Goal: Task Accomplishment & Management: Manage account settings

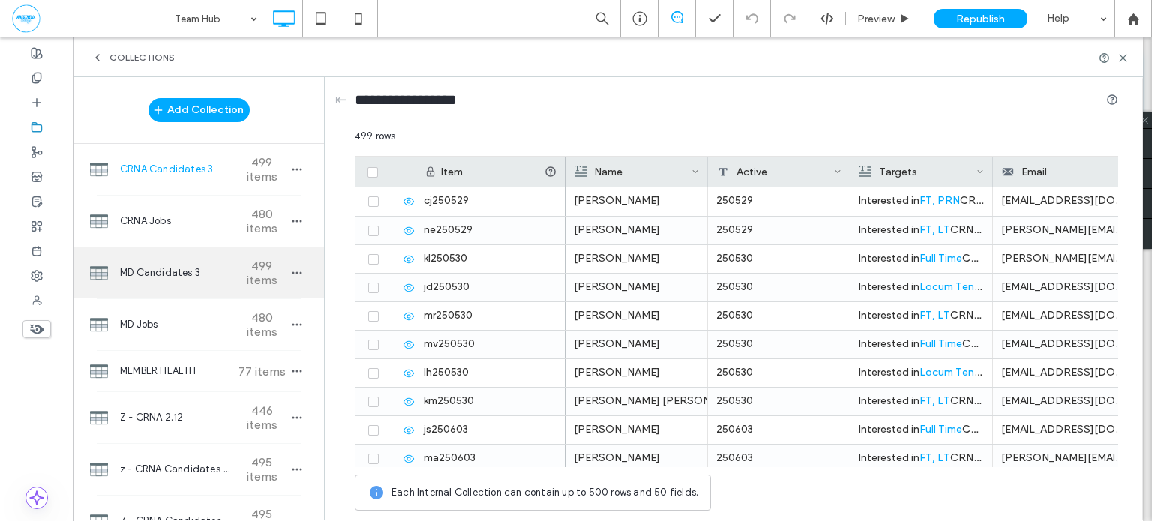
click at [189, 277] on span "MD Candidates 3" at bounding box center [176, 272] width 112 height 15
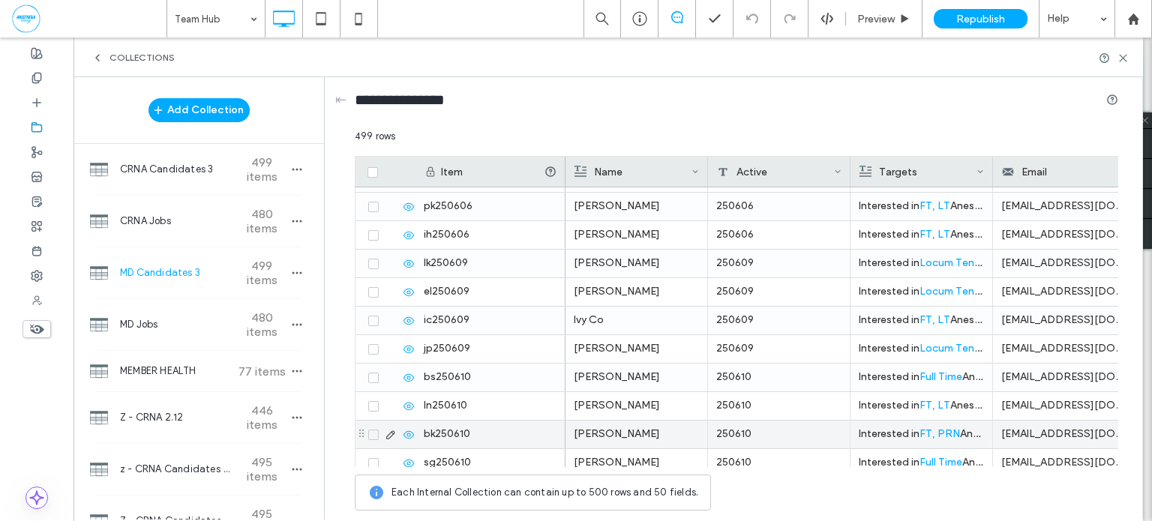
scroll to position [2034, 0]
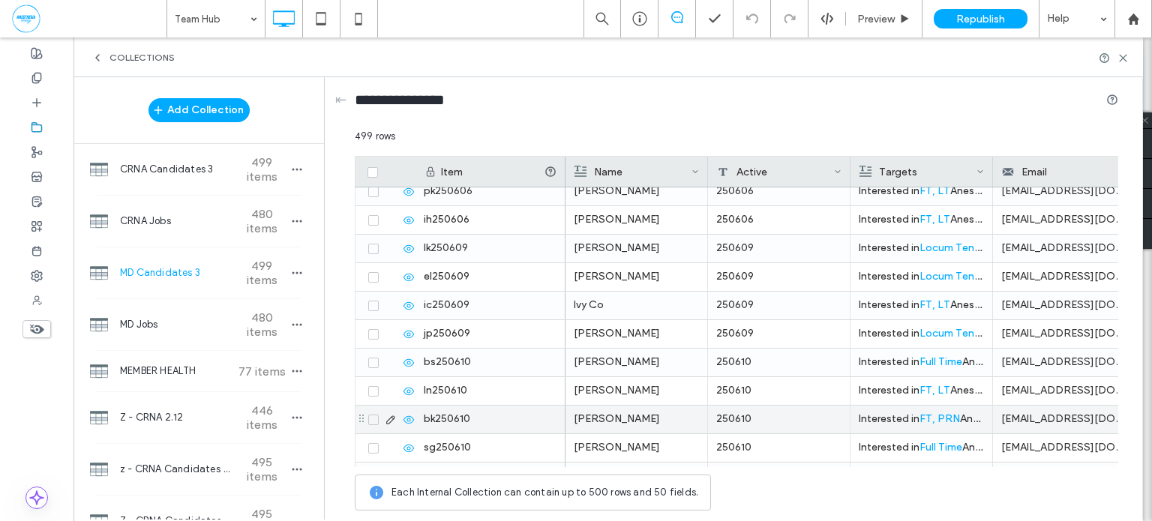
click at [372, 418] on icon at bounding box center [373, 420] width 6 height 4
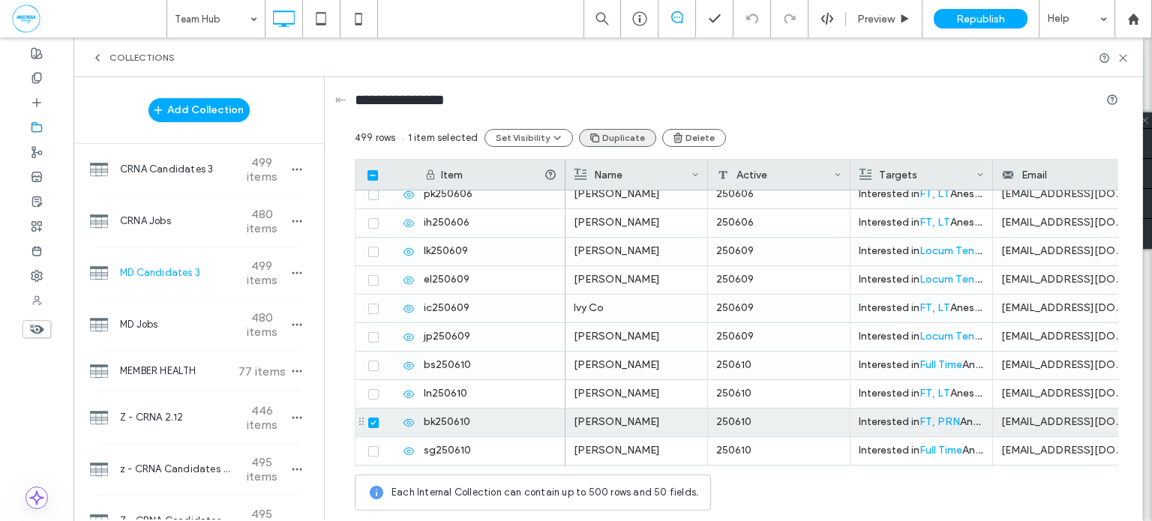
click at [631, 137] on button "Duplicate" at bounding box center [617, 138] width 77 height 18
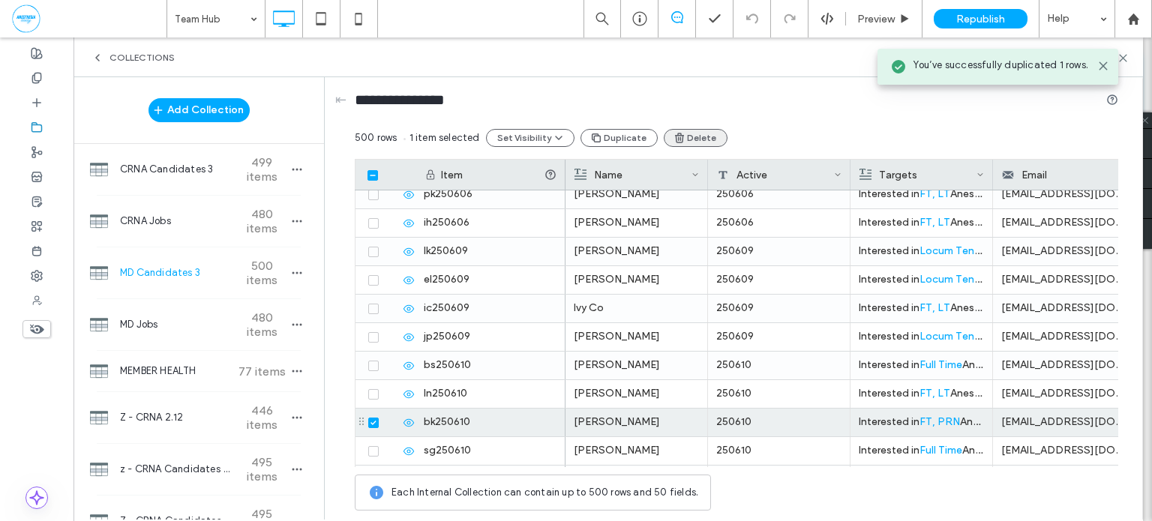
click at [695, 133] on button "Delete" at bounding box center [696, 138] width 64 height 18
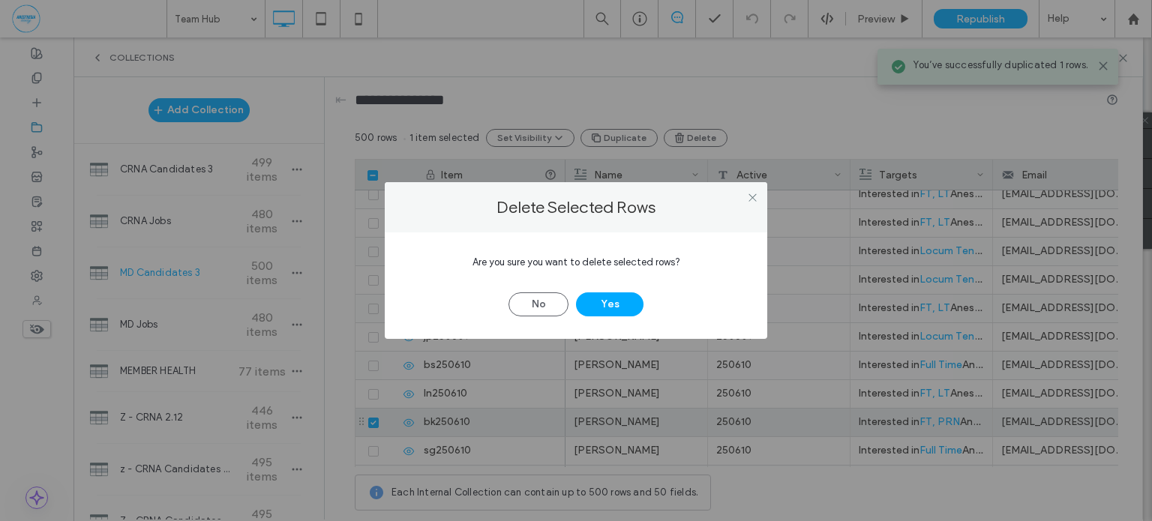
drag, startPoint x: 634, startPoint y: 298, endPoint x: 808, endPoint y: 330, distance: 176.8
click at [634, 297] on button "Yes" at bounding box center [609, 304] width 67 height 24
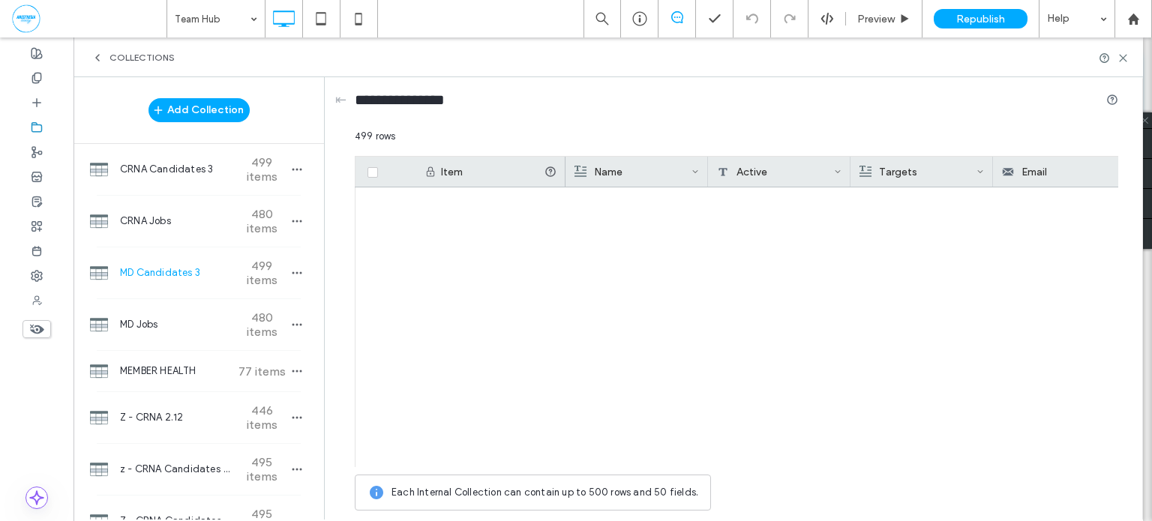
scroll to position [13969, 0]
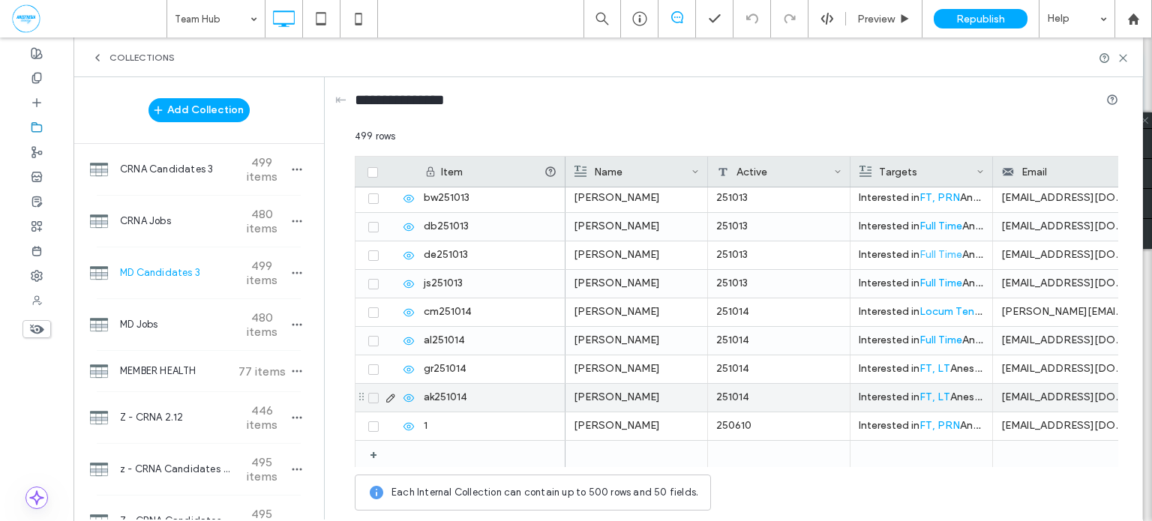
click at [771, 393] on div "251014" at bounding box center [779, 398] width 142 height 28
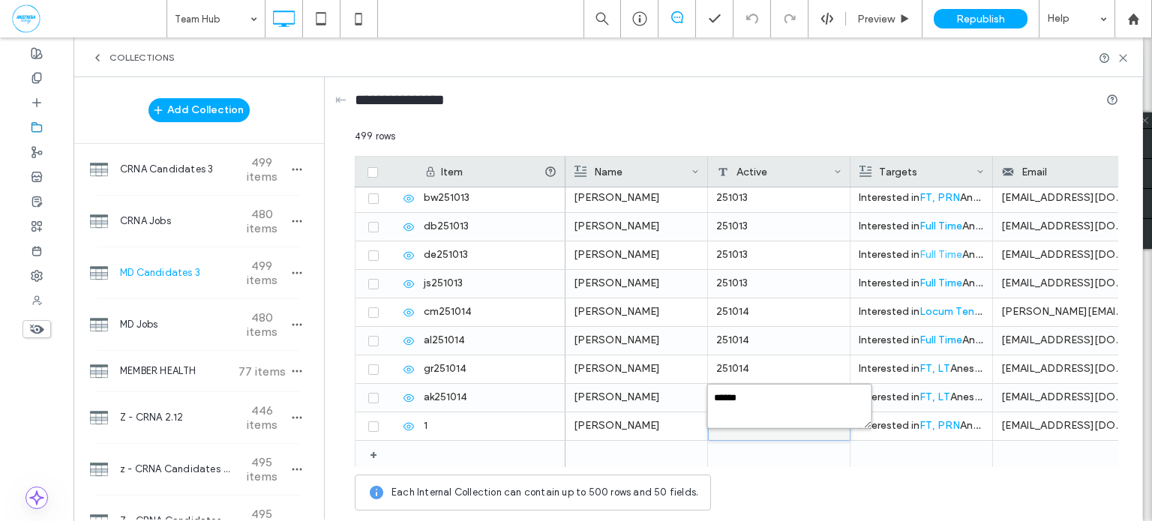
click at [775, 398] on textarea "******" at bounding box center [789, 406] width 165 height 45
type textarea "******"
type input "********"
click at [295, 268] on icon "button" at bounding box center [297, 273] width 12 height 12
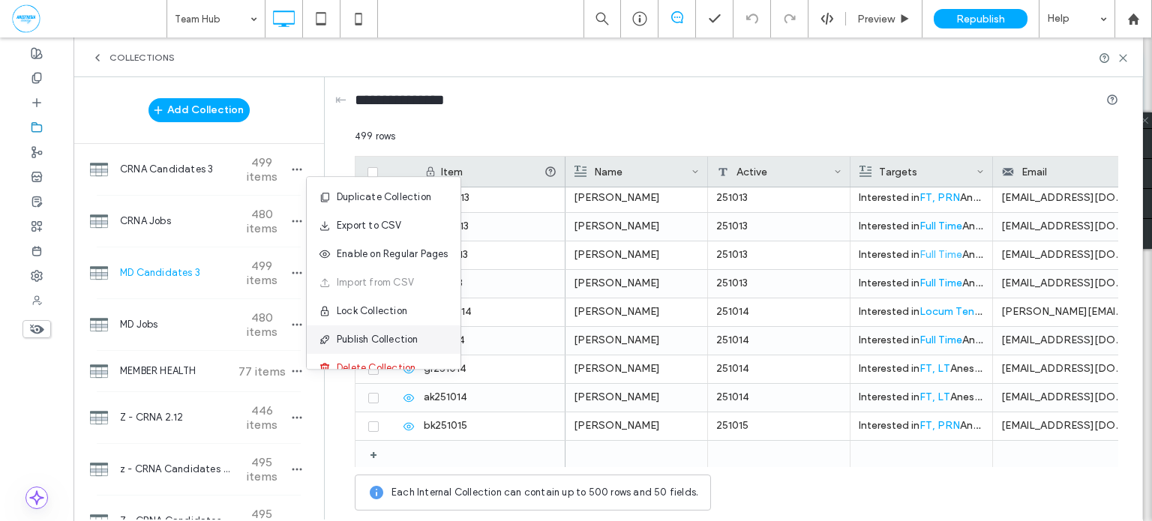
click at [379, 334] on span "Publish Collection" at bounding box center [378, 339] width 82 height 15
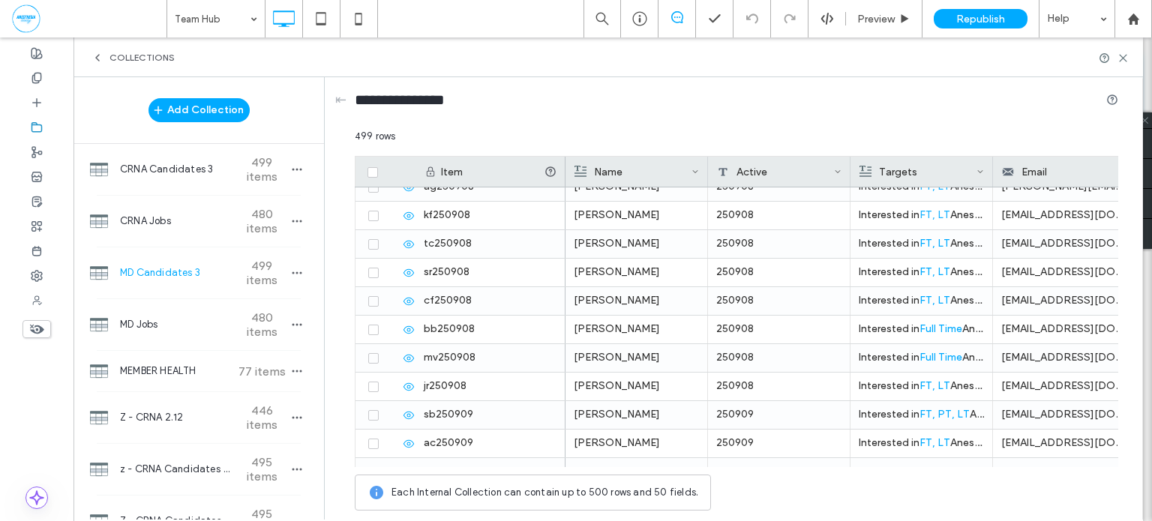
scroll to position [10182, 0]
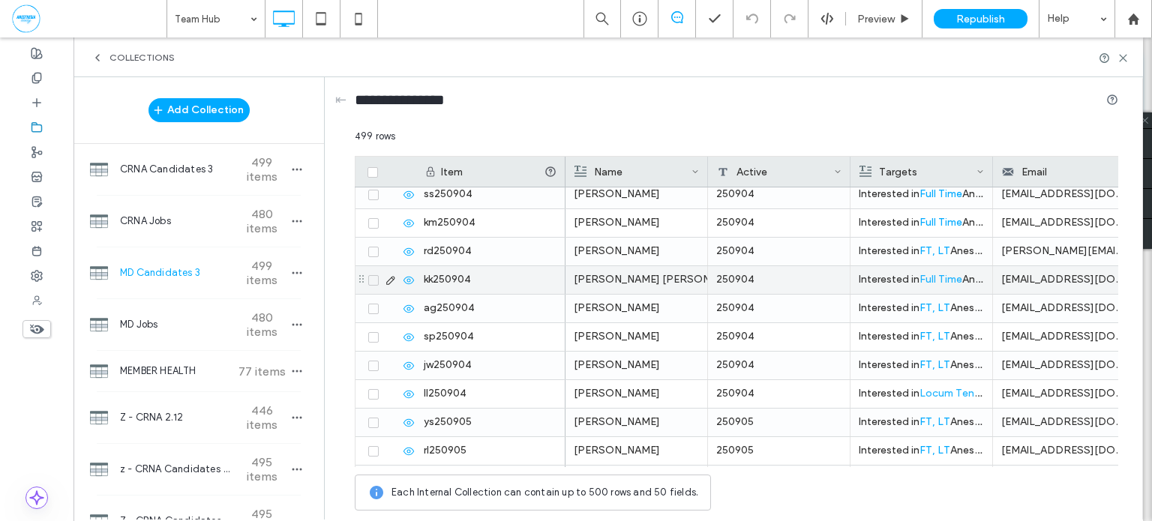
click at [378, 307] on div at bounding box center [389, 309] width 51 height 12
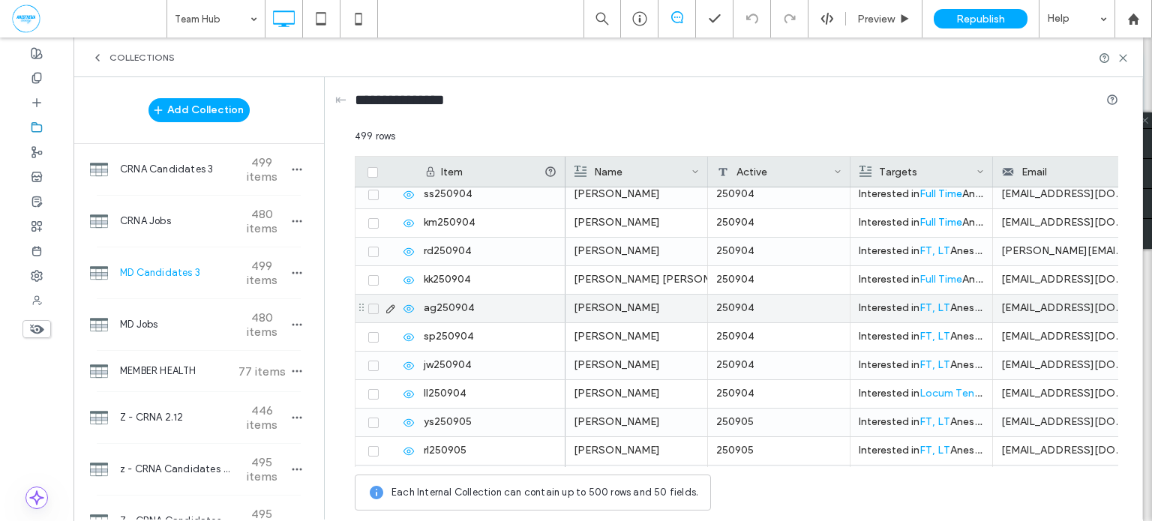
click at [375, 308] on icon at bounding box center [373, 309] width 6 height 4
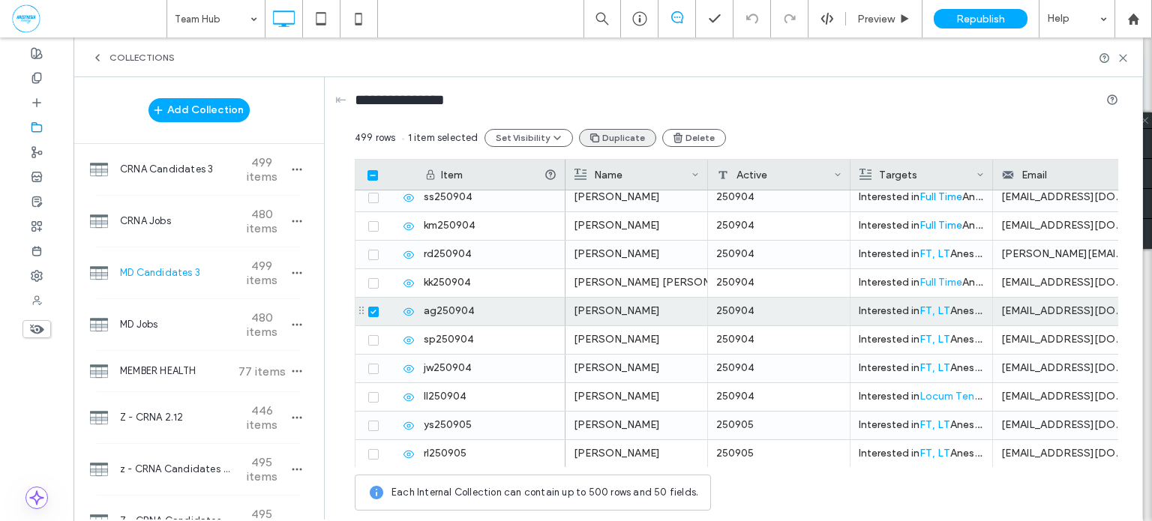
click at [621, 139] on button "Duplicate" at bounding box center [617, 138] width 77 height 18
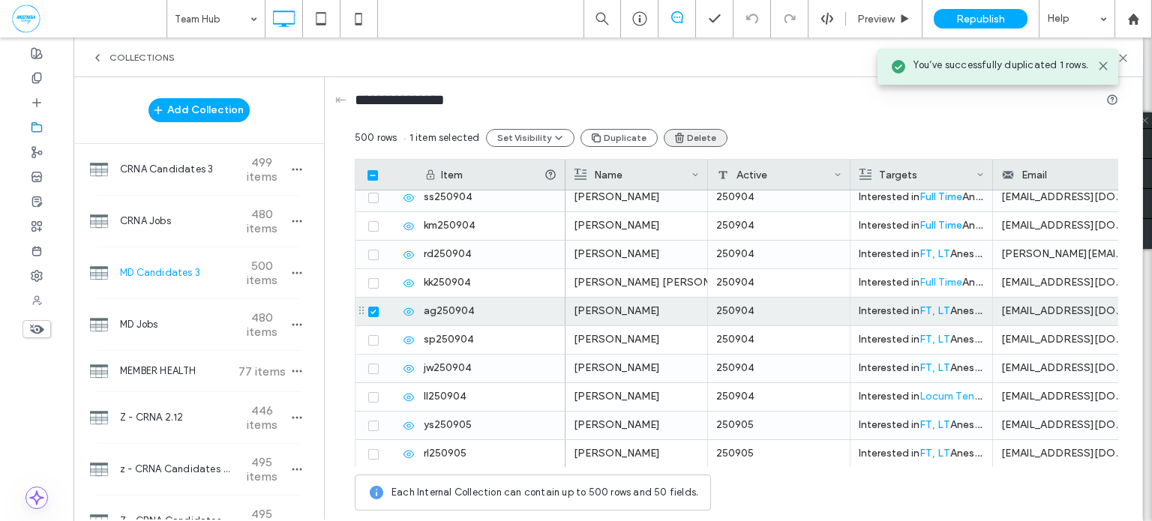
click at [682, 139] on button "Delete" at bounding box center [696, 138] width 64 height 18
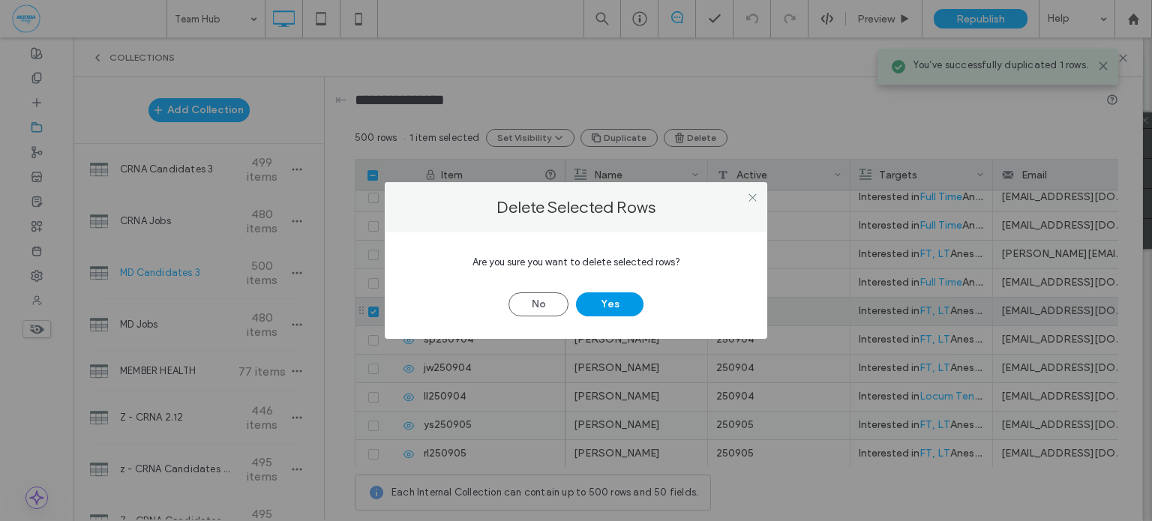
drag, startPoint x: 618, startPoint y: 306, endPoint x: 620, endPoint y: 292, distance: 14.4
click at [620, 305] on button "Yes" at bounding box center [609, 304] width 67 height 24
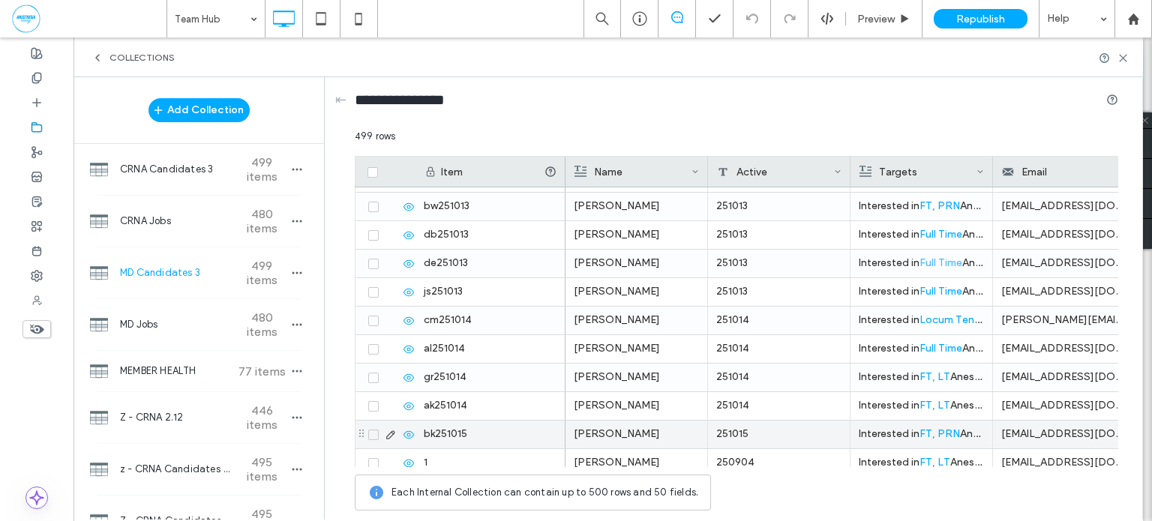
scroll to position [13969, 0]
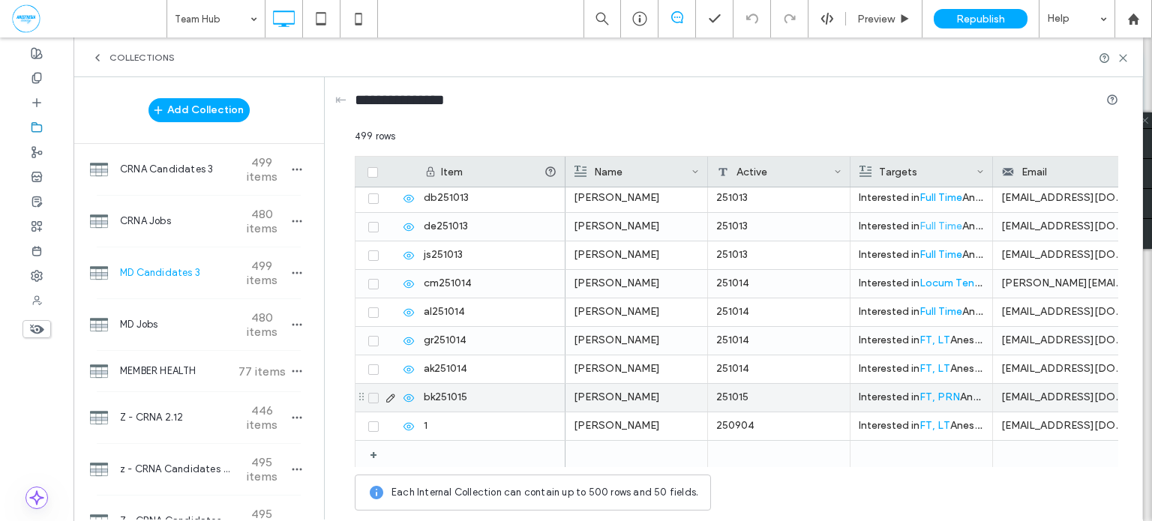
click at [766, 397] on div "251015" at bounding box center [779, 398] width 142 height 28
type input "********"
click at [293, 274] on icon "button" at bounding box center [297, 273] width 12 height 12
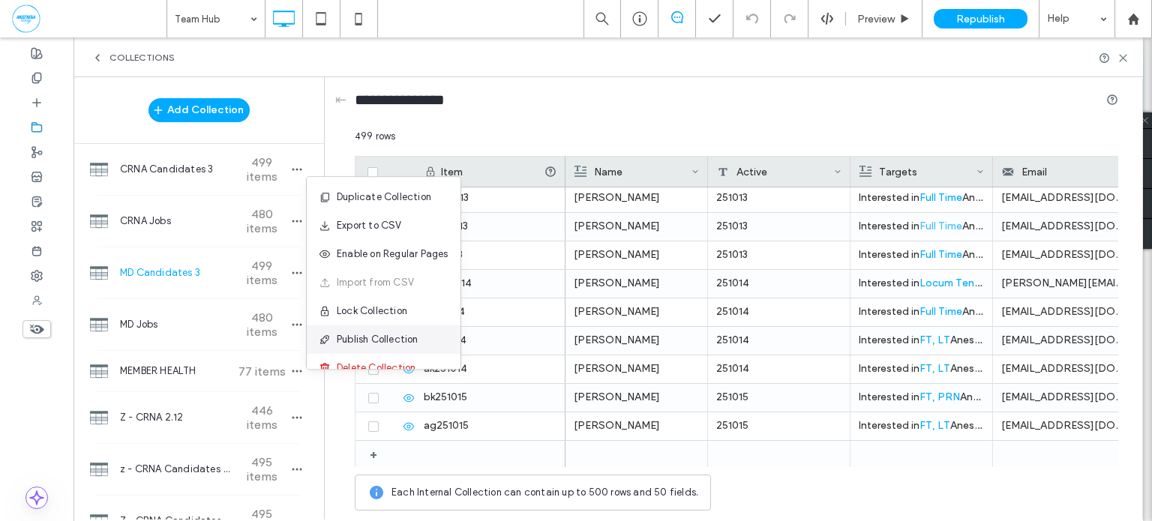
click at [344, 331] on div "Publish Collection" at bounding box center [384, 339] width 154 height 28
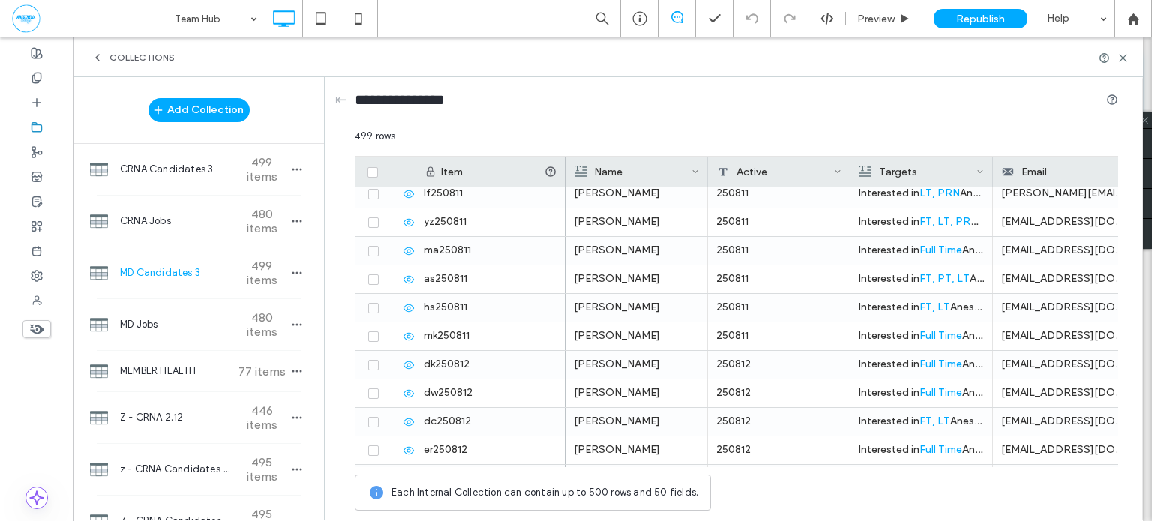
scroll to position [6760, 0]
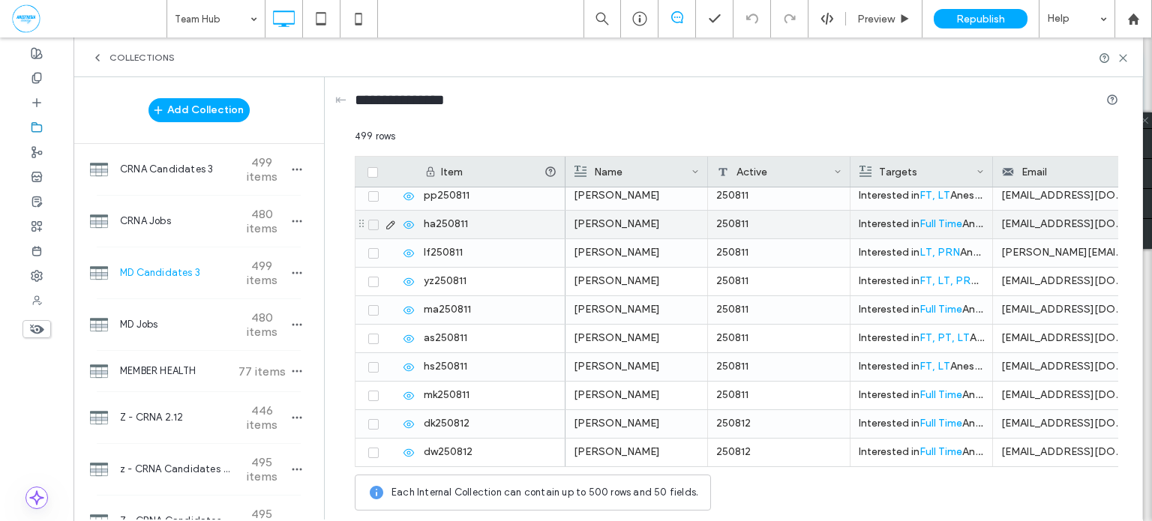
click at [374, 223] on icon at bounding box center [373, 225] width 6 height 4
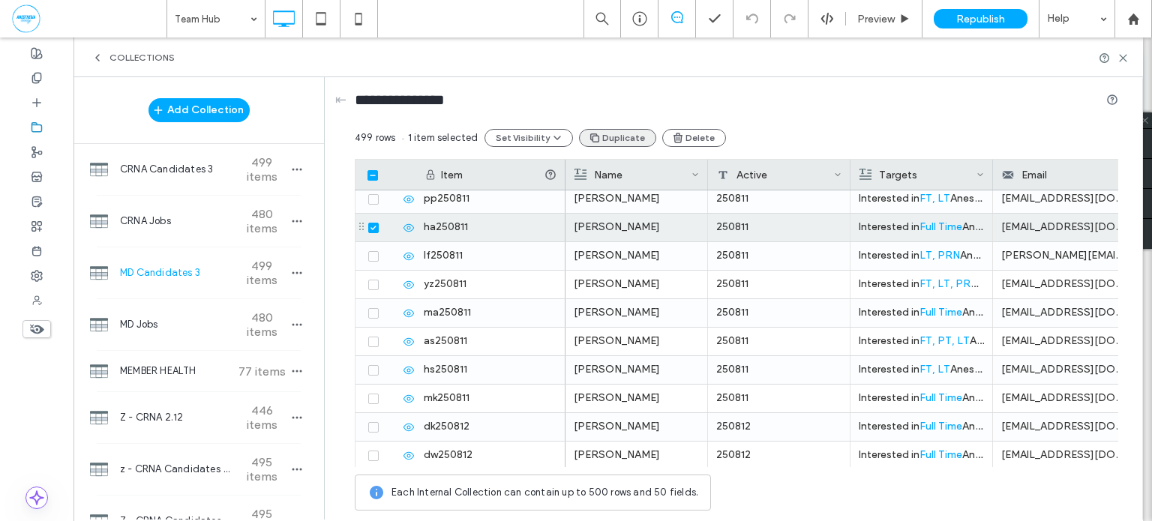
click at [619, 139] on button "Duplicate" at bounding box center [617, 138] width 77 height 18
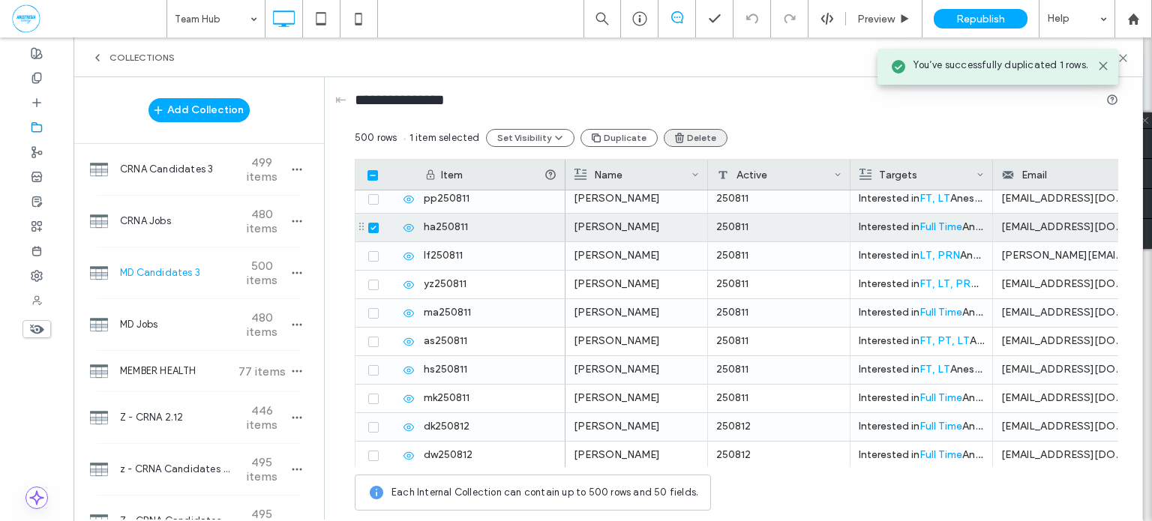
click at [683, 141] on button "Delete" at bounding box center [696, 138] width 64 height 18
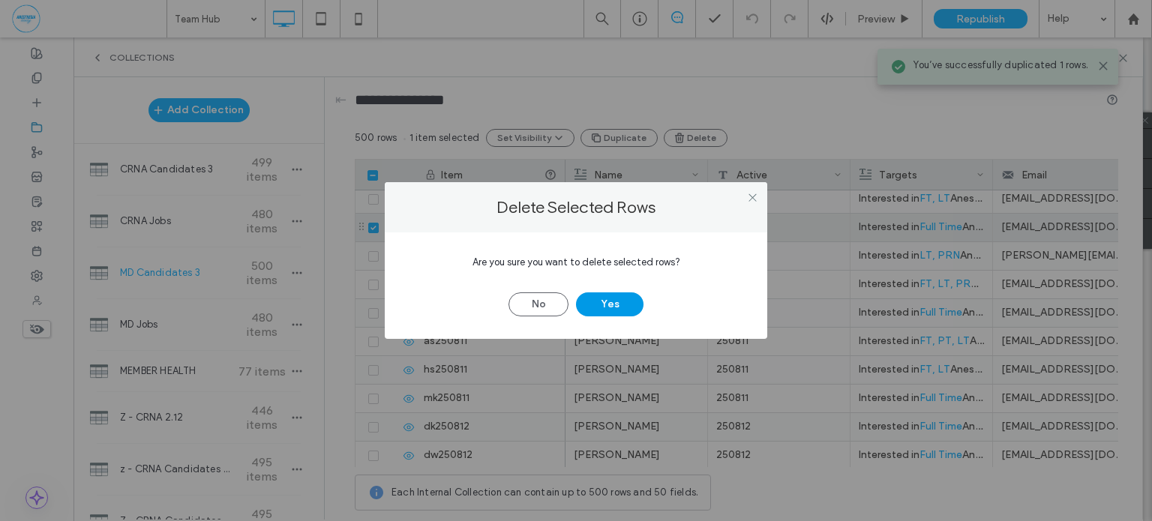
click at [623, 302] on button "Yes" at bounding box center [609, 304] width 67 height 24
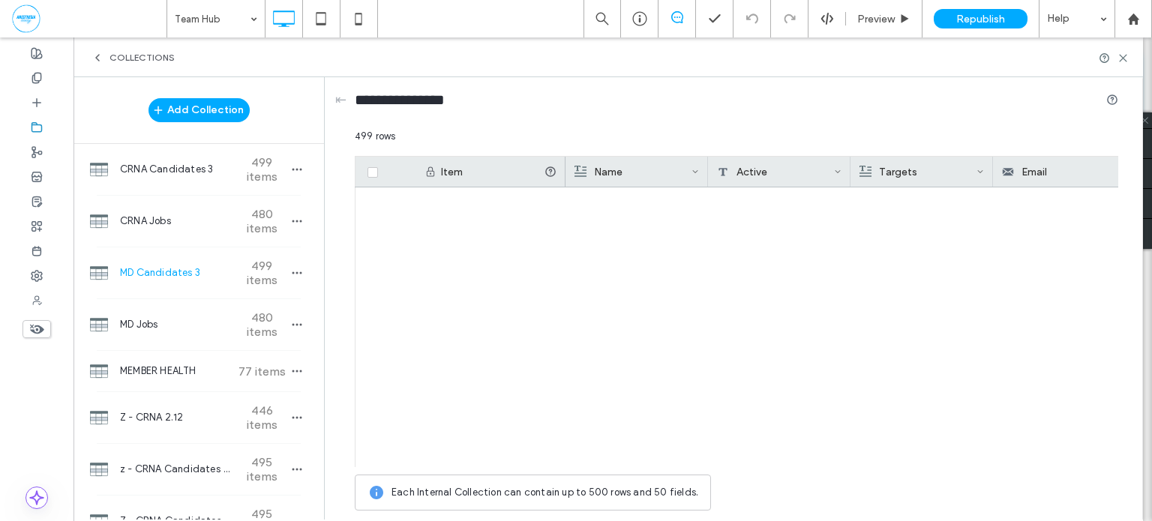
scroll to position [13969, 0]
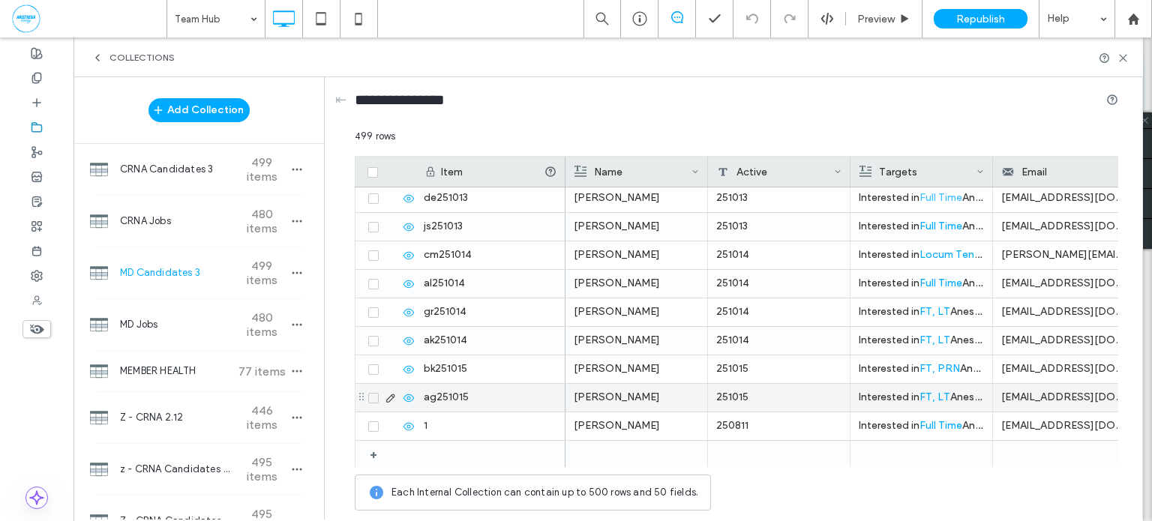
click at [781, 390] on div "251015" at bounding box center [779, 398] width 142 height 28
type input "********"
click at [291, 272] on icon "button" at bounding box center [297, 273] width 12 height 12
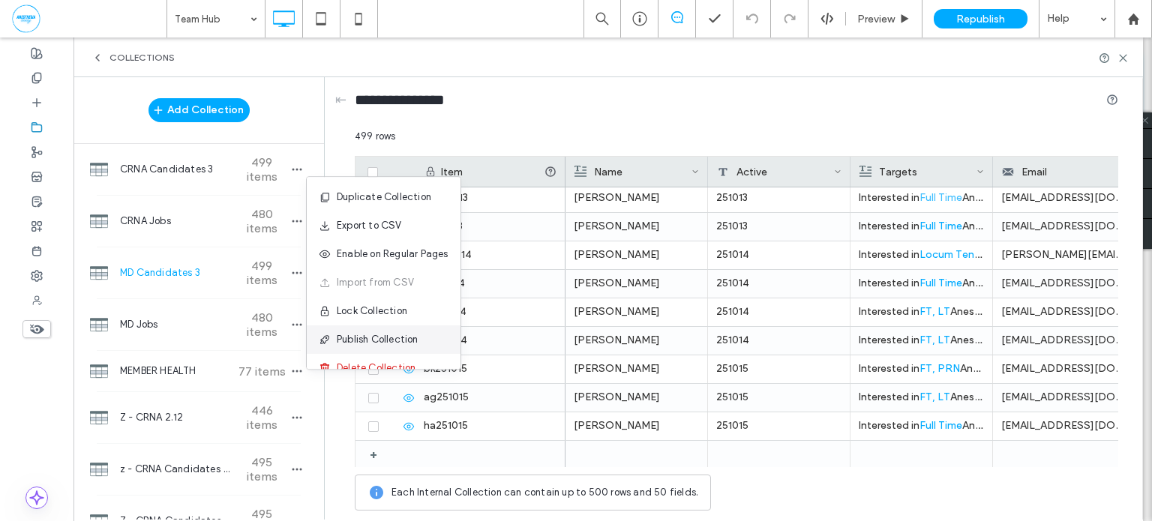
click at [352, 332] on span "Publish Collection" at bounding box center [378, 339] width 82 height 15
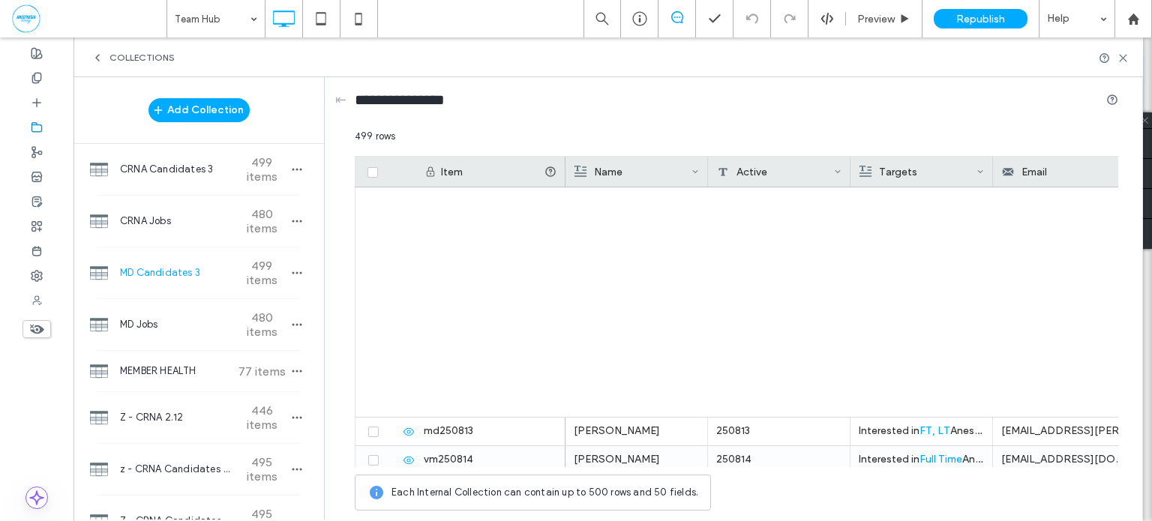
scroll to position [7536, 0]
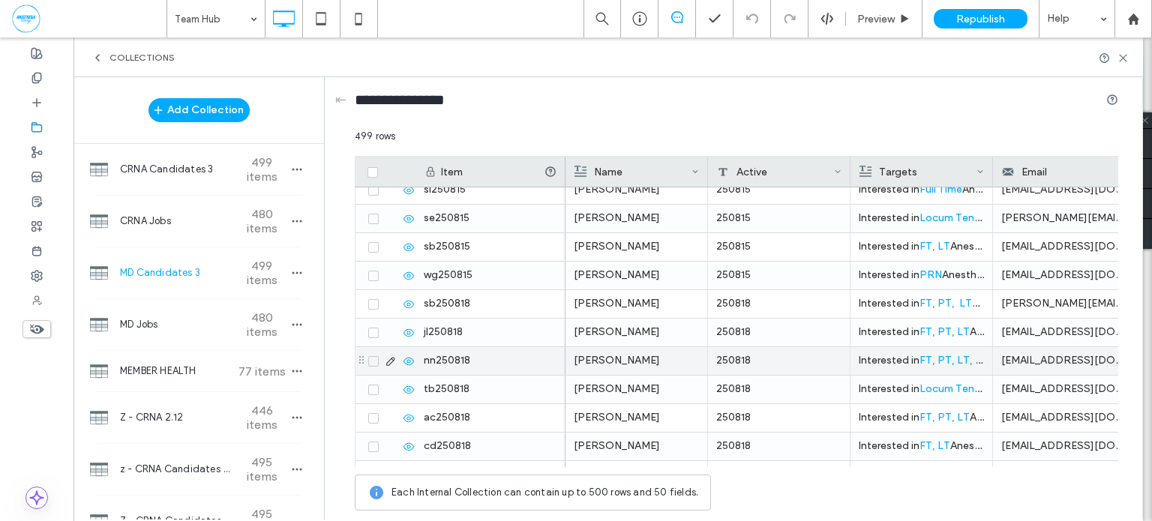
click at [376, 331] on icon at bounding box center [373, 333] width 6 height 4
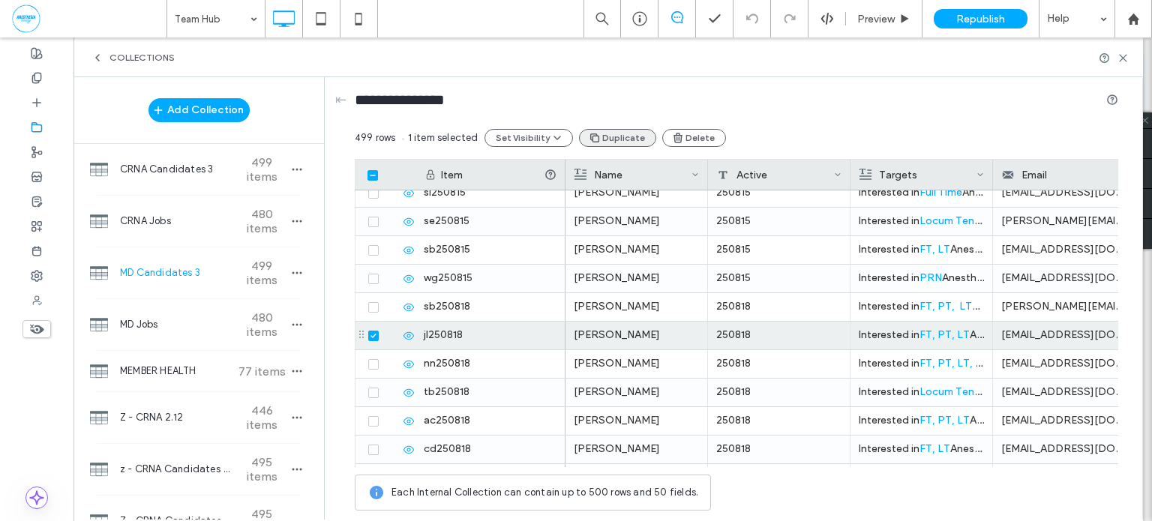
click at [622, 139] on button "Duplicate" at bounding box center [617, 138] width 77 height 18
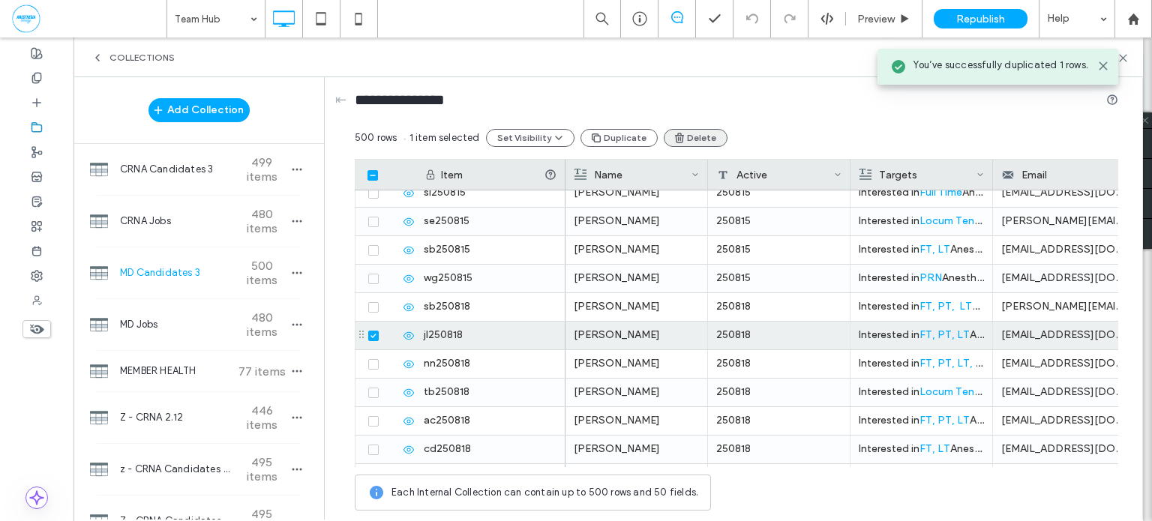
click at [676, 136] on icon "button" at bounding box center [679, 138] width 12 height 12
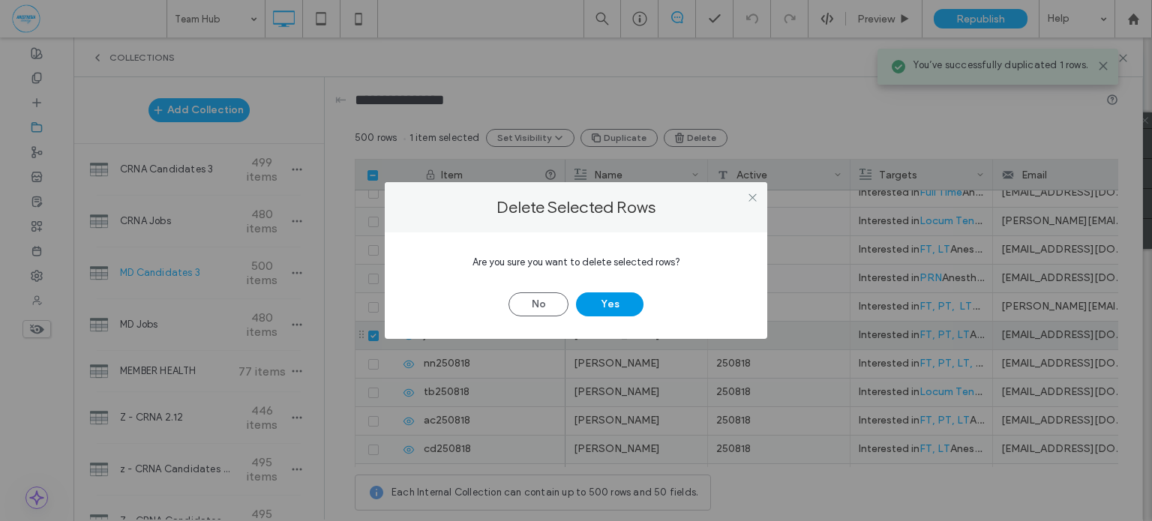
click at [624, 298] on button "Yes" at bounding box center [609, 304] width 67 height 24
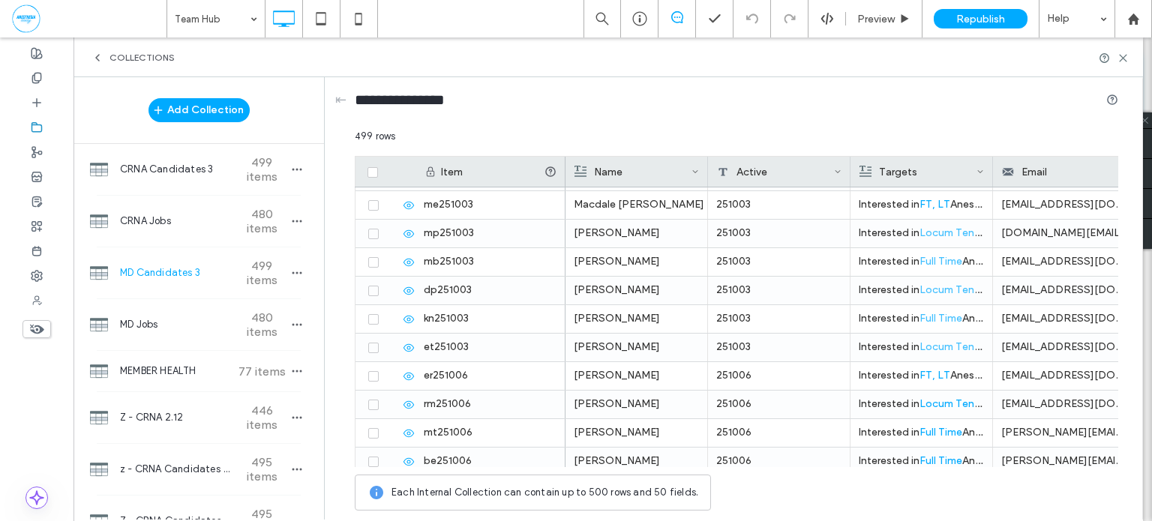
scroll to position [13969, 0]
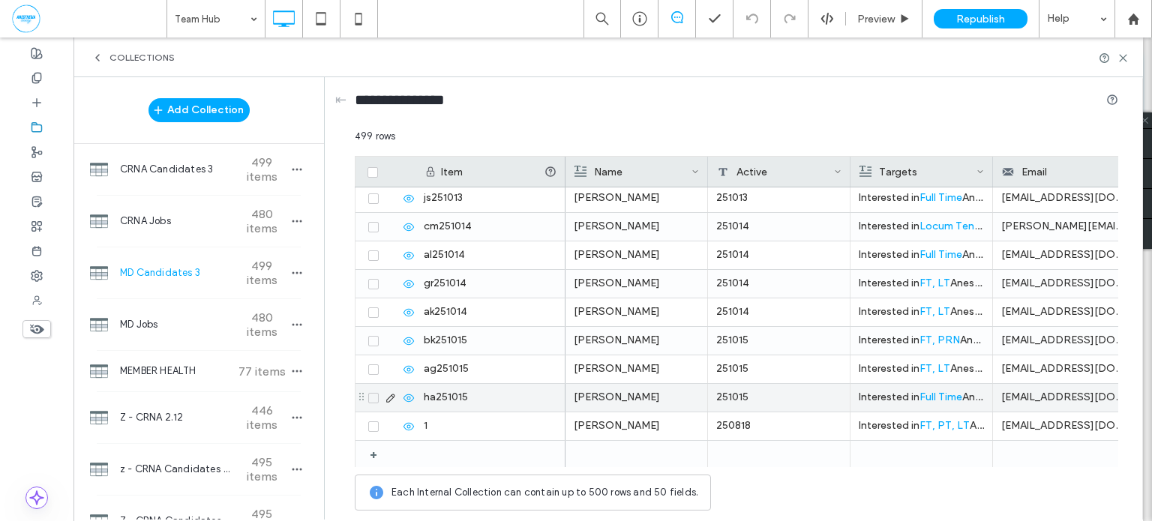
click at [754, 391] on div "251015" at bounding box center [779, 398] width 142 height 28
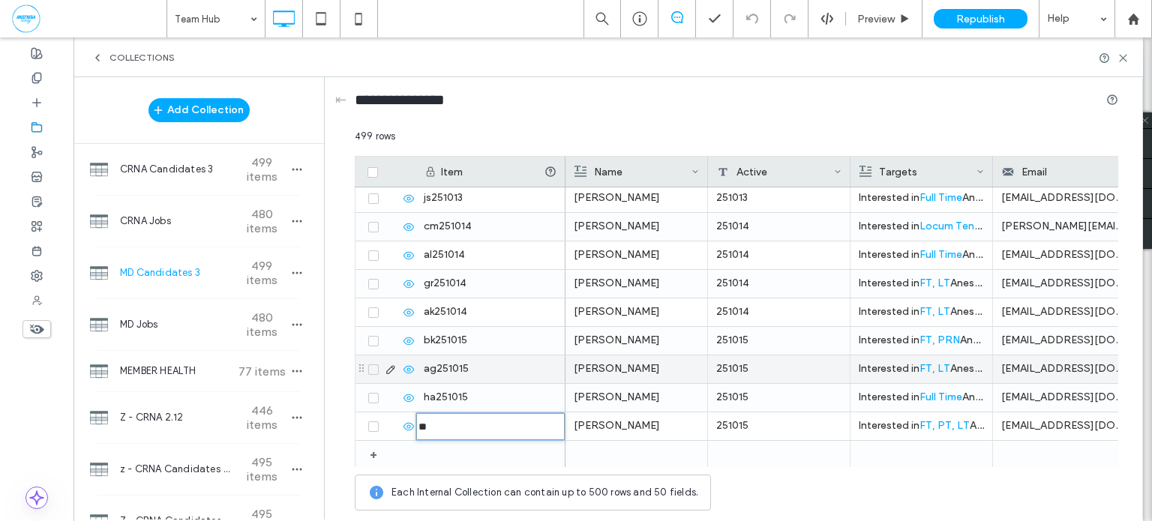
type input "********"
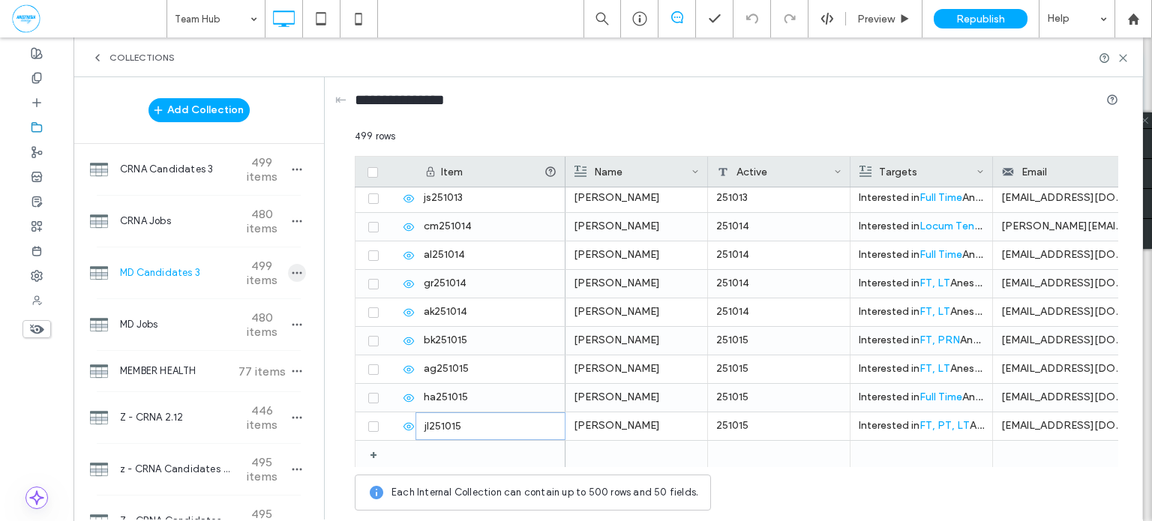
click at [293, 278] on span "button" at bounding box center [297, 273] width 18 height 18
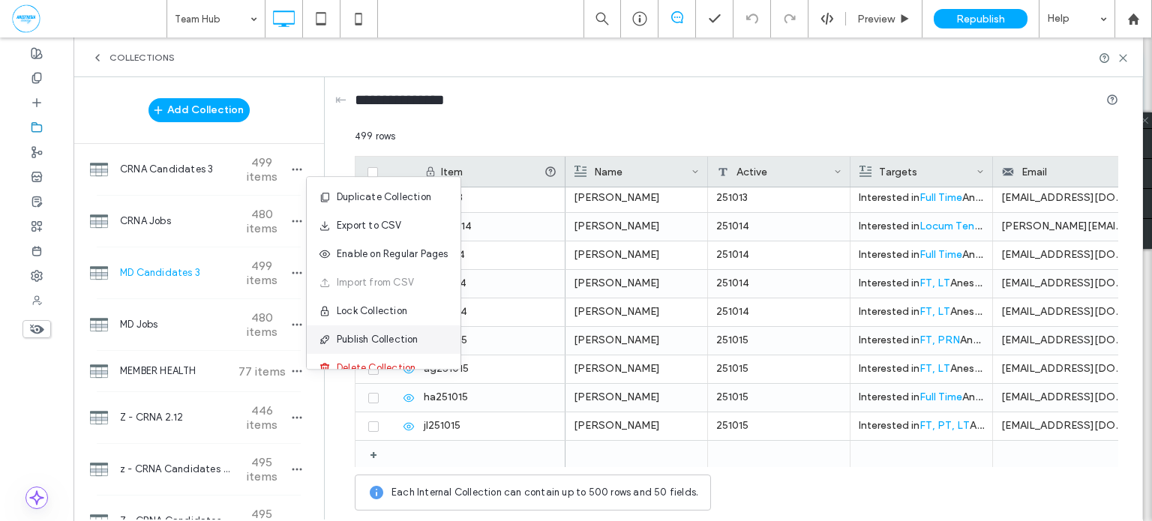
click at [355, 331] on div "Publish Collection" at bounding box center [384, 339] width 154 height 28
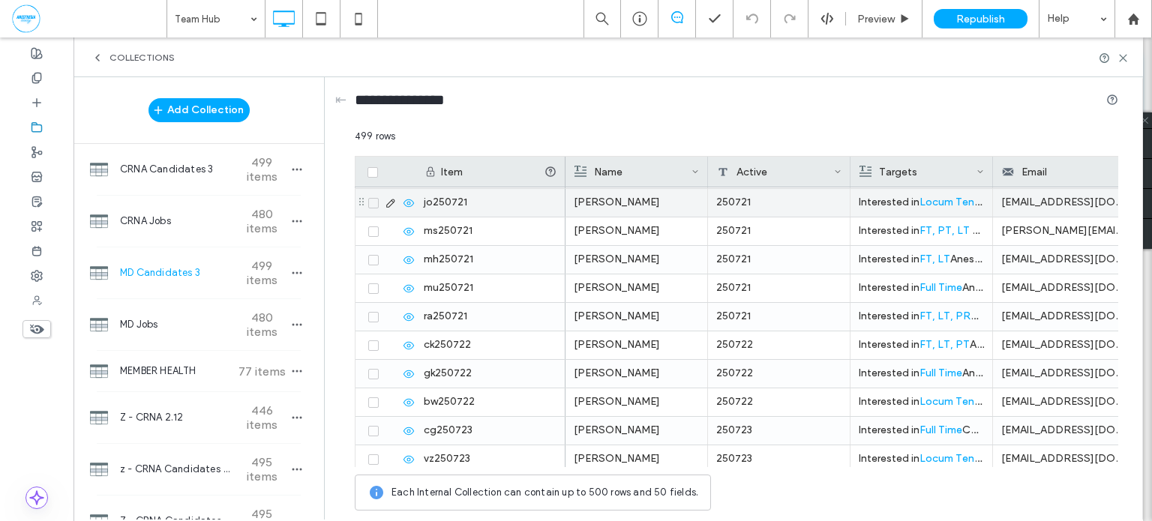
scroll to position [5374, 0]
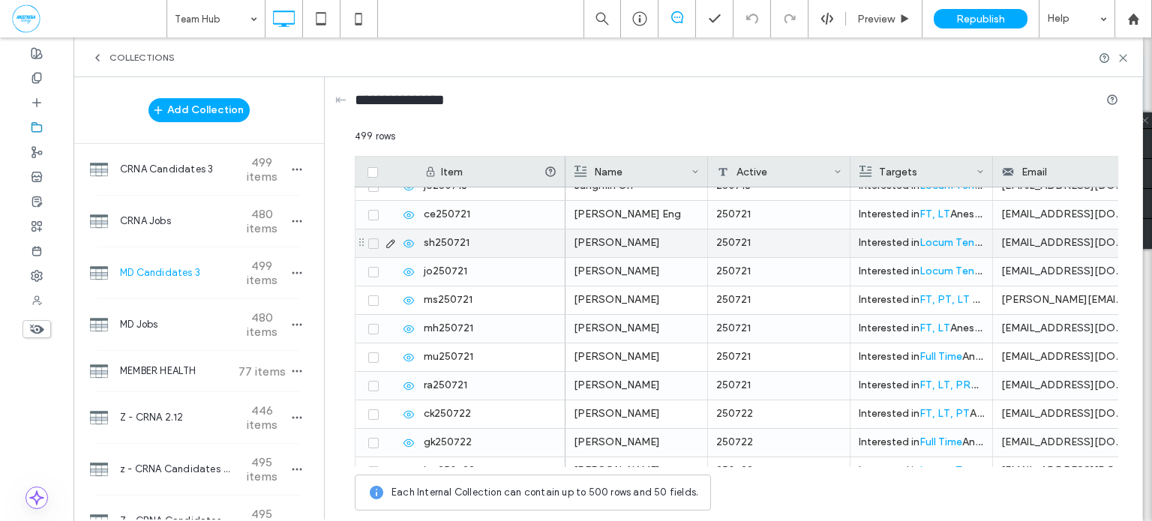
click at [377, 214] on span at bounding box center [373, 215] width 10 height 10
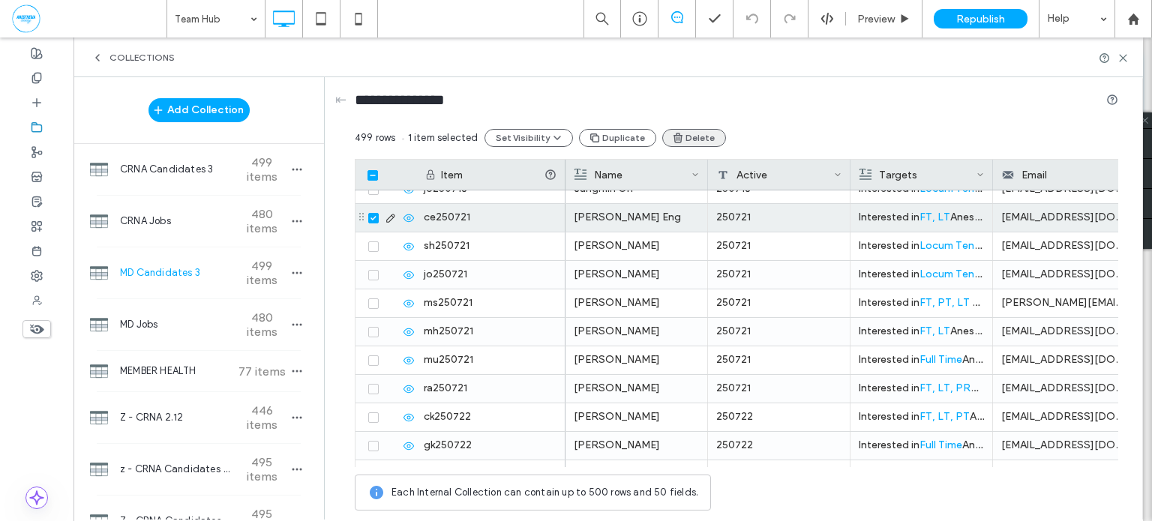
click at [630, 139] on button "Duplicate" at bounding box center [617, 138] width 77 height 18
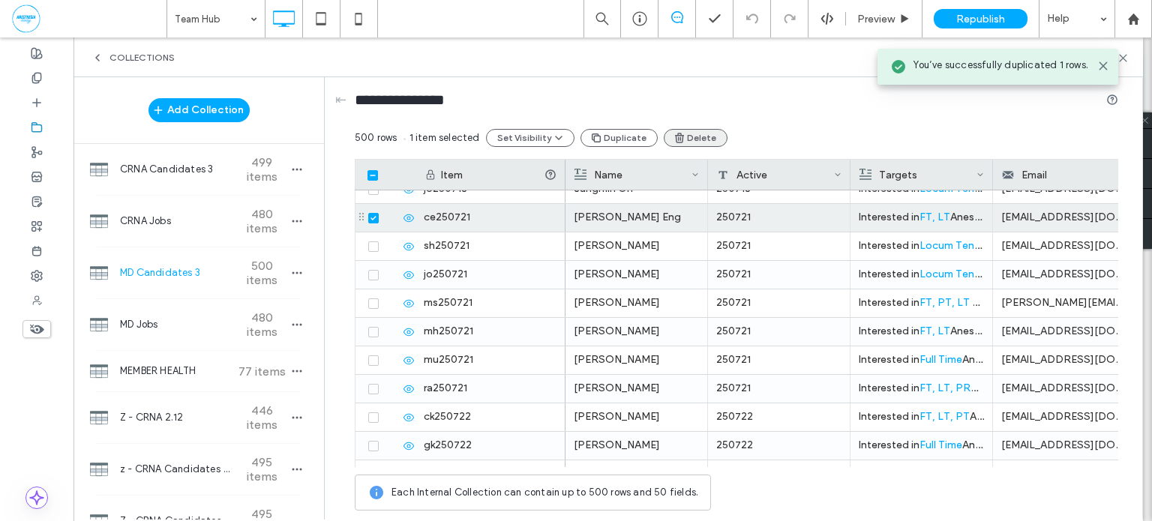
click at [680, 137] on button "Delete" at bounding box center [696, 138] width 64 height 18
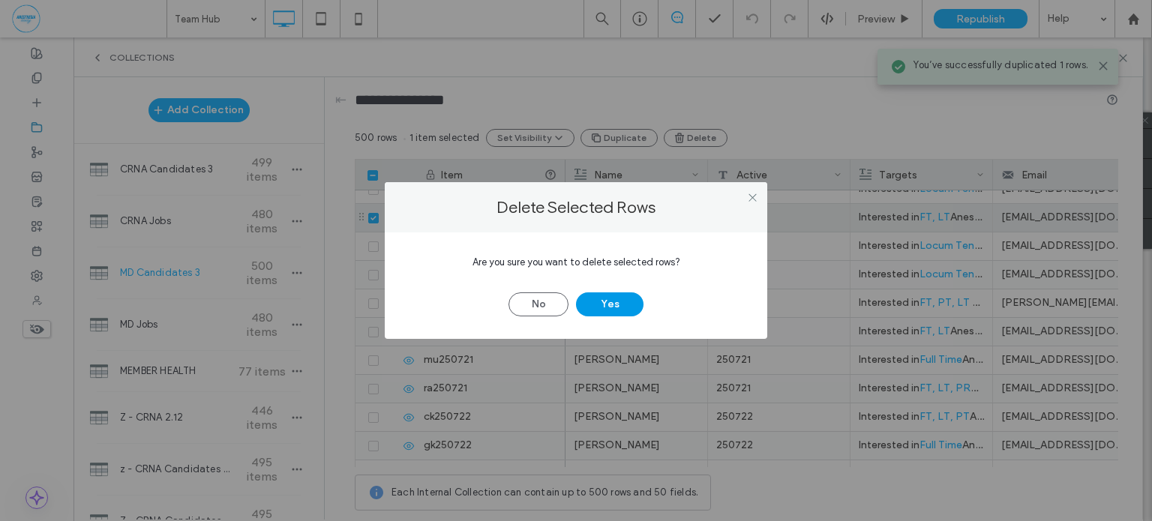
click at [638, 299] on button "Yes" at bounding box center [609, 304] width 67 height 24
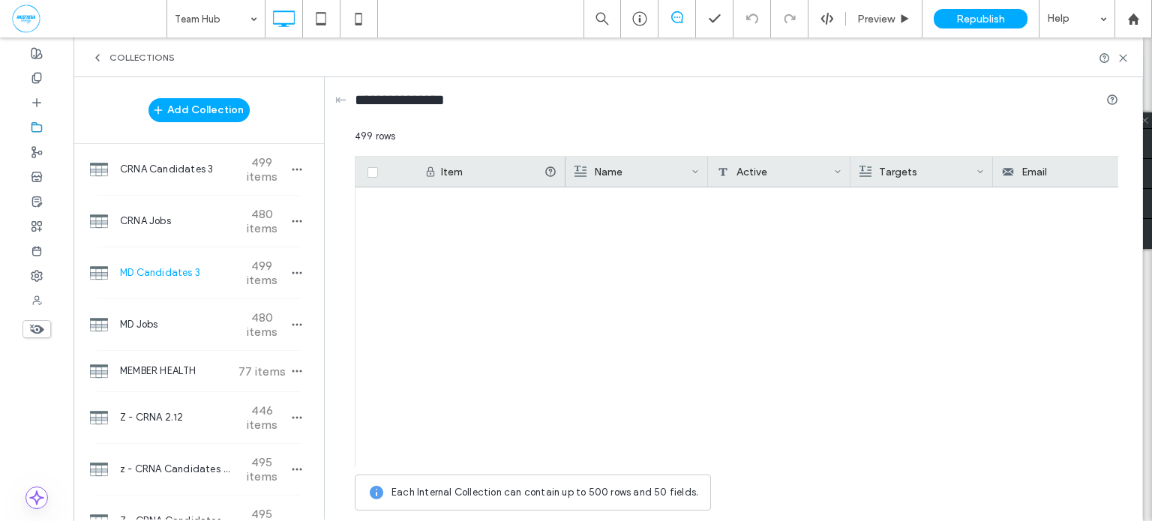
scroll to position [13969, 0]
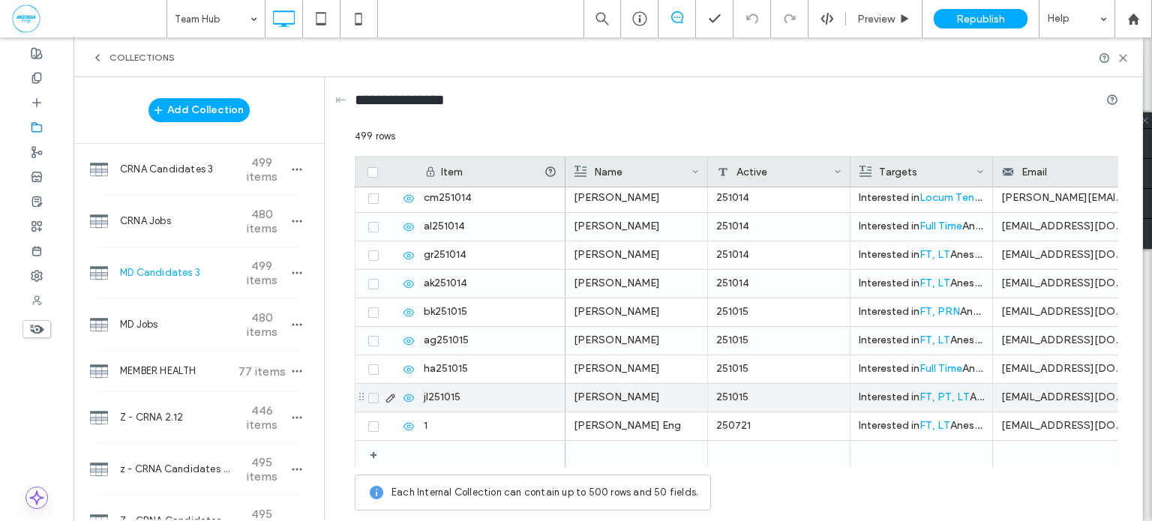
click at [788, 392] on div "251015" at bounding box center [779, 398] width 142 height 28
type input "********"
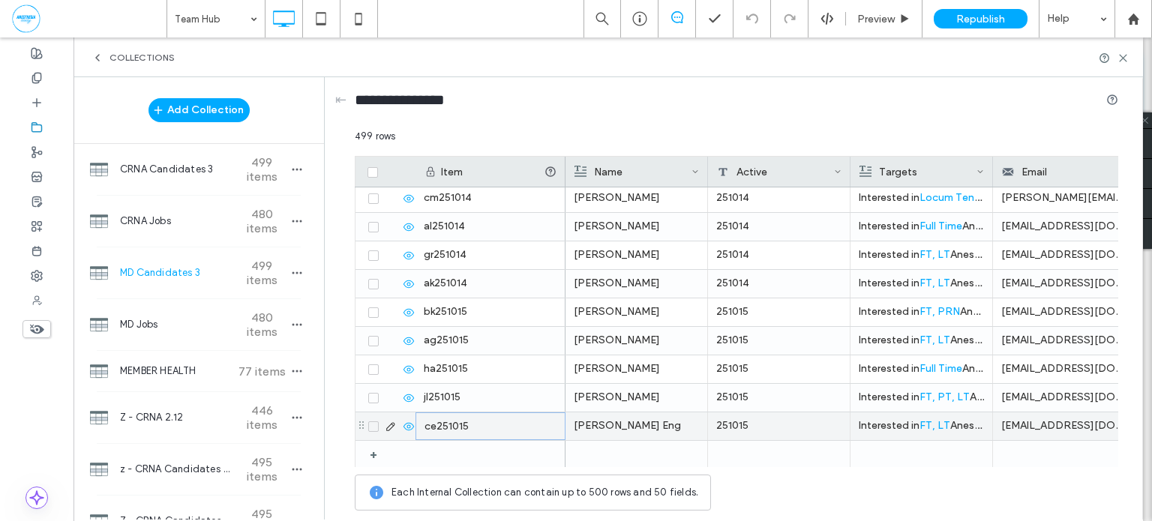
click at [937, 427] on span "FT, LT" at bounding box center [934, 425] width 31 height 13
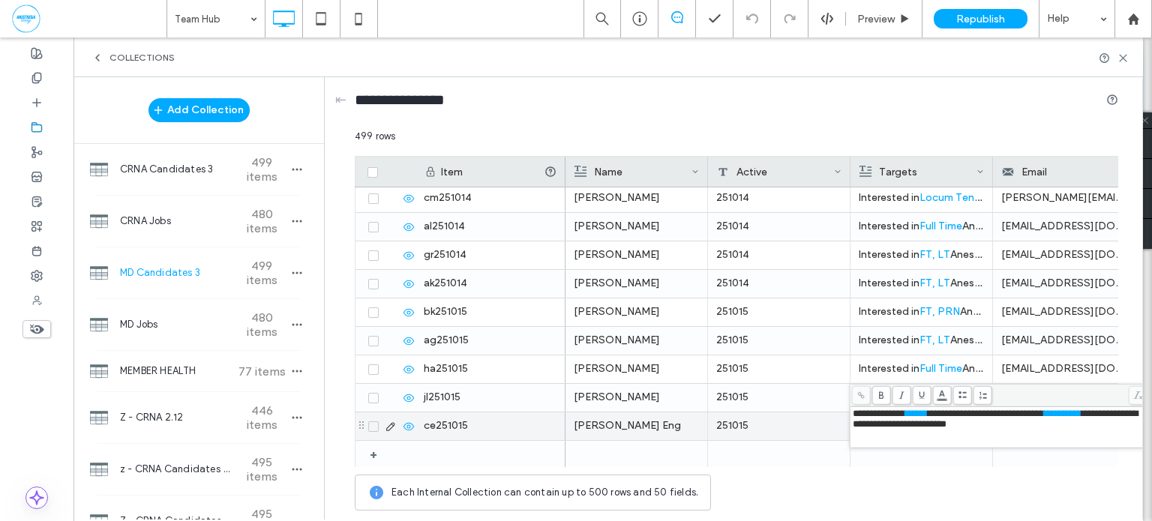
click at [1081, 415] on span "**********" at bounding box center [1062, 414] width 37 height 10
copy div "**********"
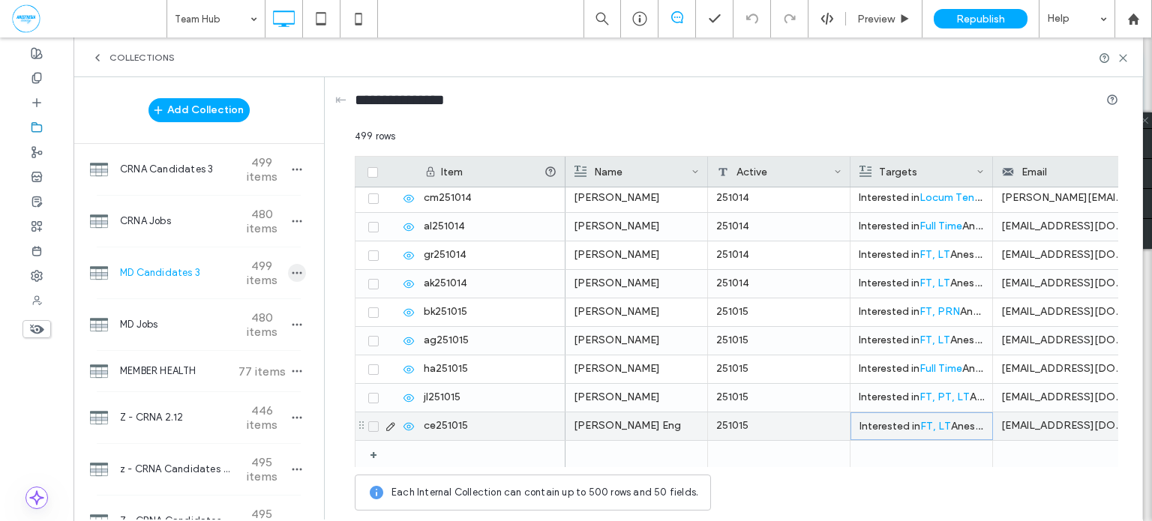
click at [292, 272] on use "button" at bounding box center [297, 273] width 10 height 2
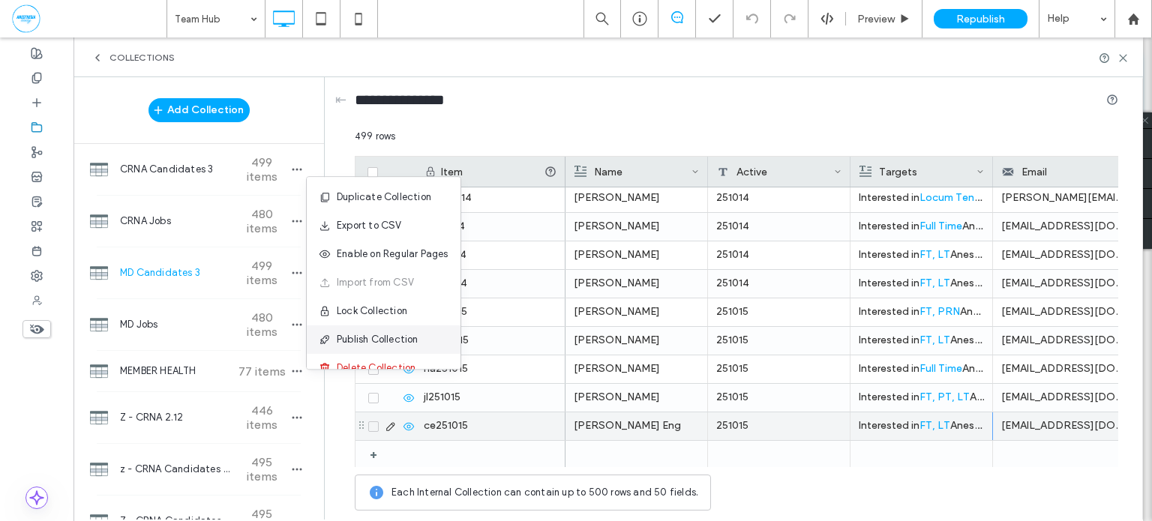
click at [374, 338] on span "Publish Collection" at bounding box center [378, 339] width 82 height 15
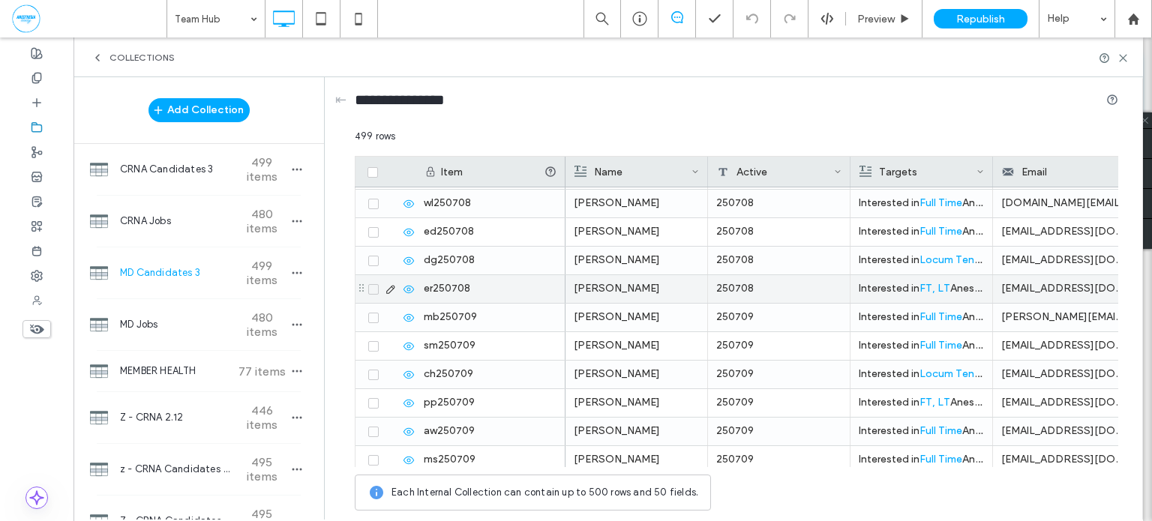
scroll to position [4498, 0]
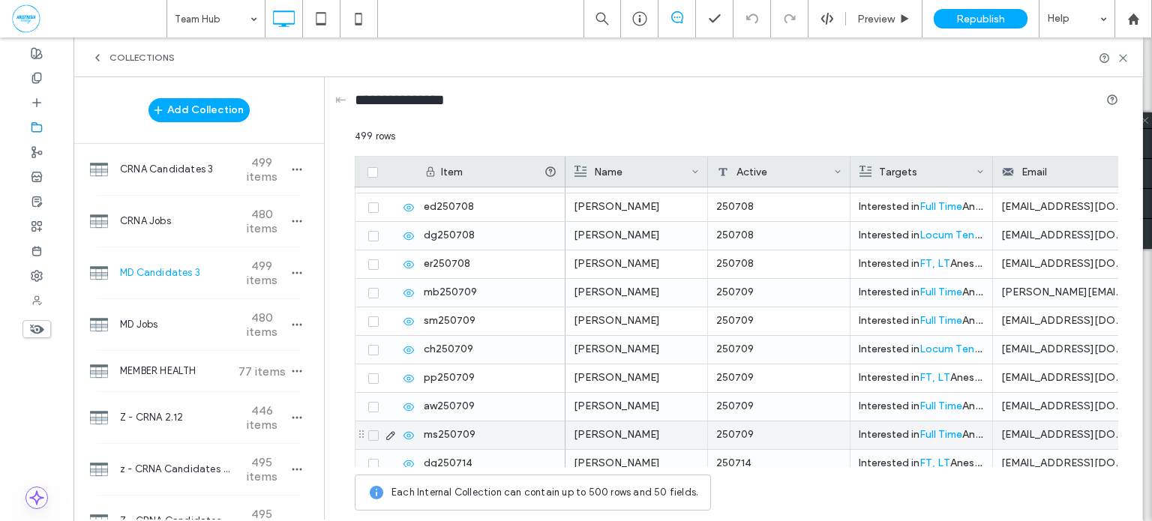
click at [371, 436] on icon at bounding box center [373, 435] width 6 height 4
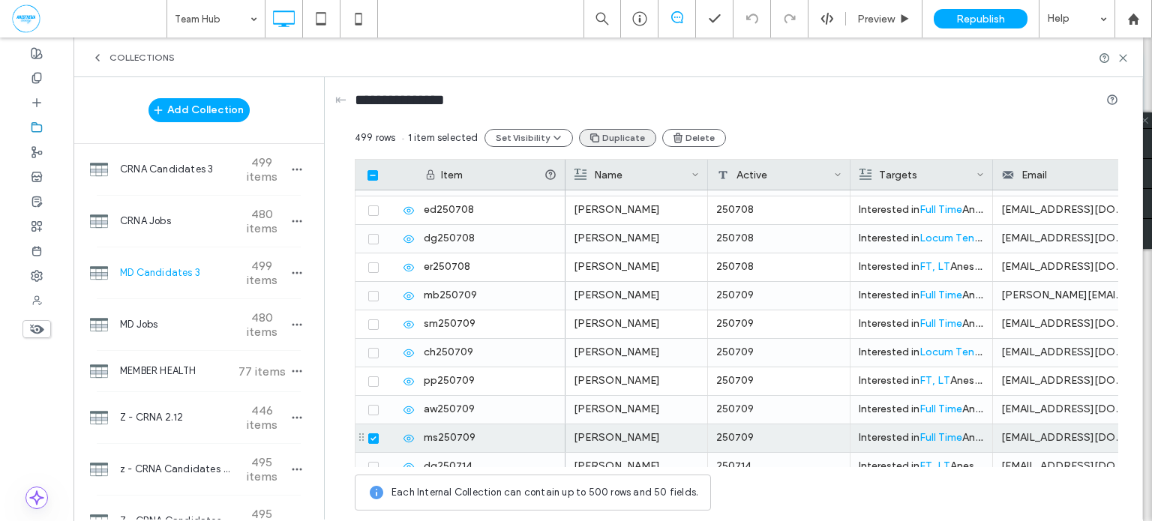
click at [632, 135] on button "Duplicate" at bounding box center [617, 138] width 77 height 18
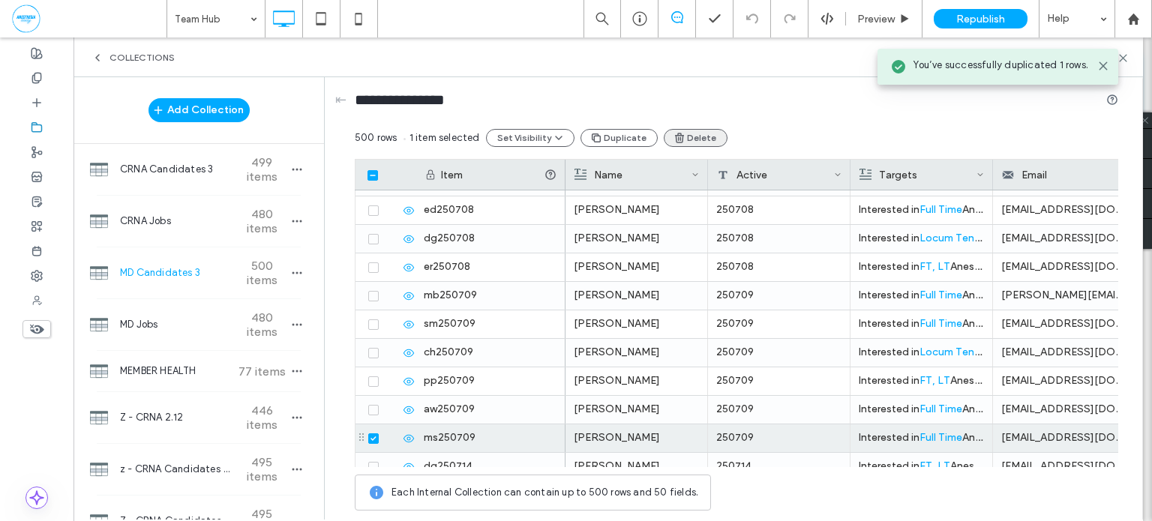
click at [707, 136] on button "Delete" at bounding box center [696, 138] width 64 height 18
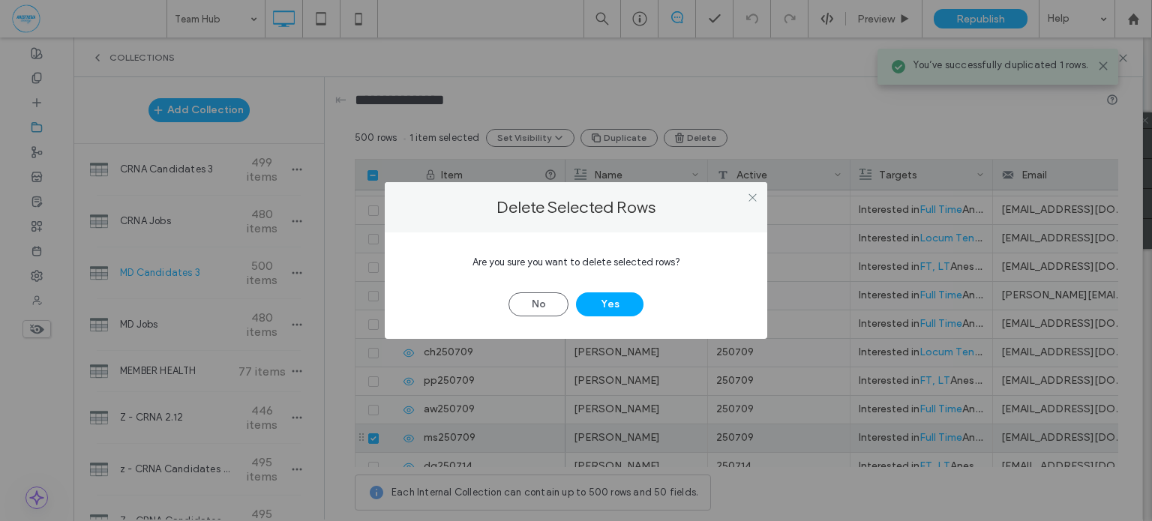
drag, startPoint x: 620, startPoint y: 293, endPoint x: 767, endPoint y: 336, distance: 153.1
click at [620, 292] on button "Yes" at bounding box center [609, 304] width 67 height 24
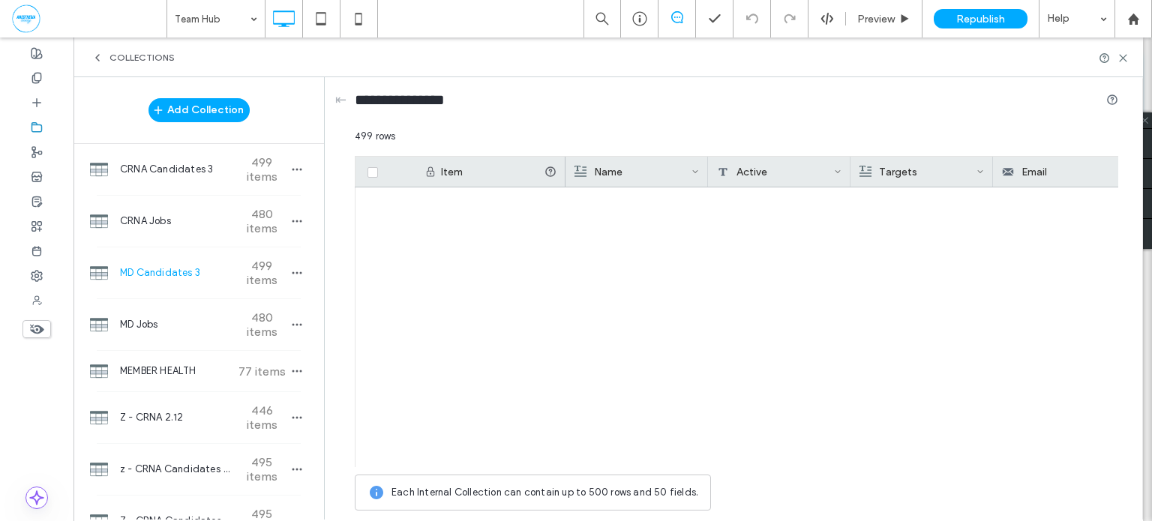
scroll to position [13969, 0]
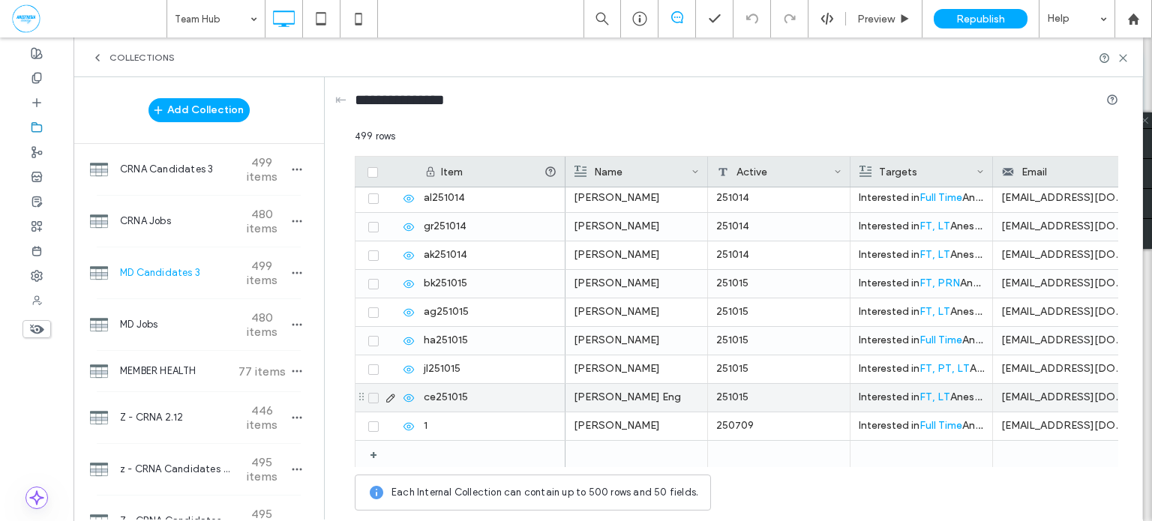
click at [775, 392] on div "251015" at bounding box center [779, 398] width 142 height 28
click at [802, 510] on div "Each Internal Collection can contain up to 500 rows and 50 fields." at bounding box center [736, 493] width 763 height 36
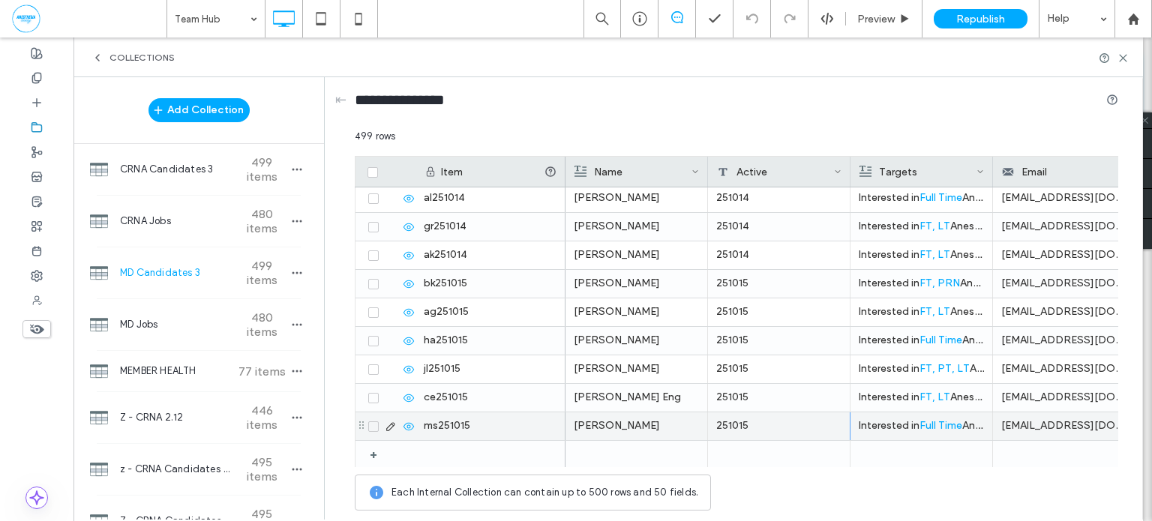
click at [868, 425] on p "Interested in Full Time Anesthesiologist positions in [US_STATE] . Reach out wi…" at bounding box center [921, 425] width 125 height 27
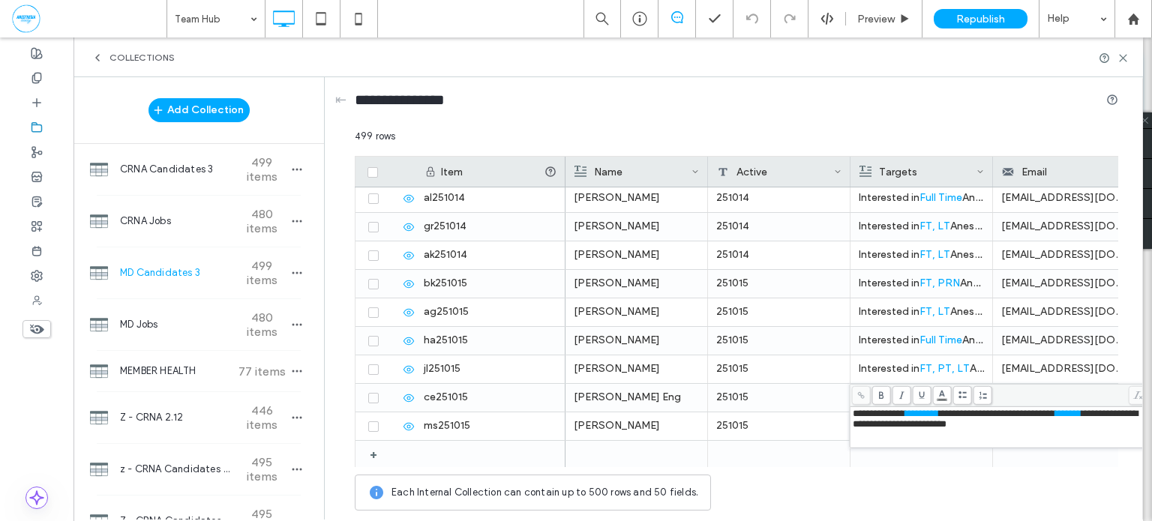
click at [1081, 418] on span "*******" at bounding box center [1068, 414] width 26 height 10
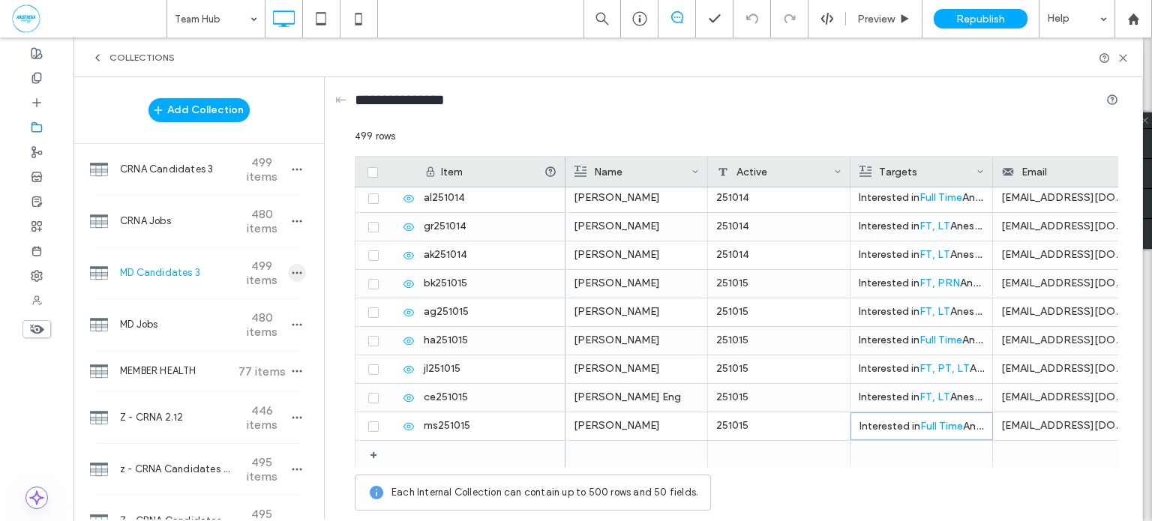
click at [292, 272] on use "button" at bounding box center [297, 273] width 10 height 2
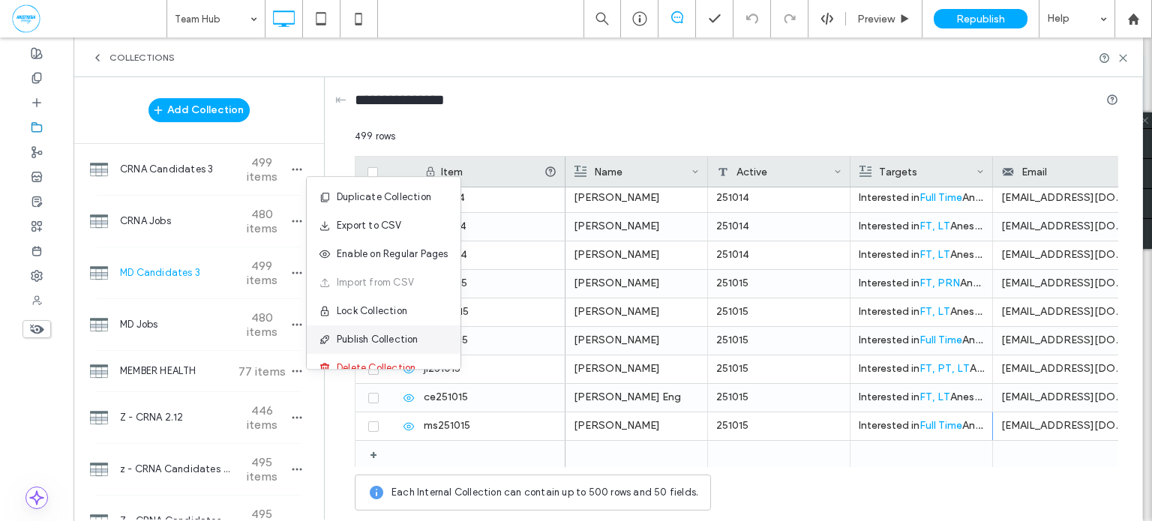
click at [381, 344] on span "Publish Collection" at bounding box center [378, 339] width 82 height 15
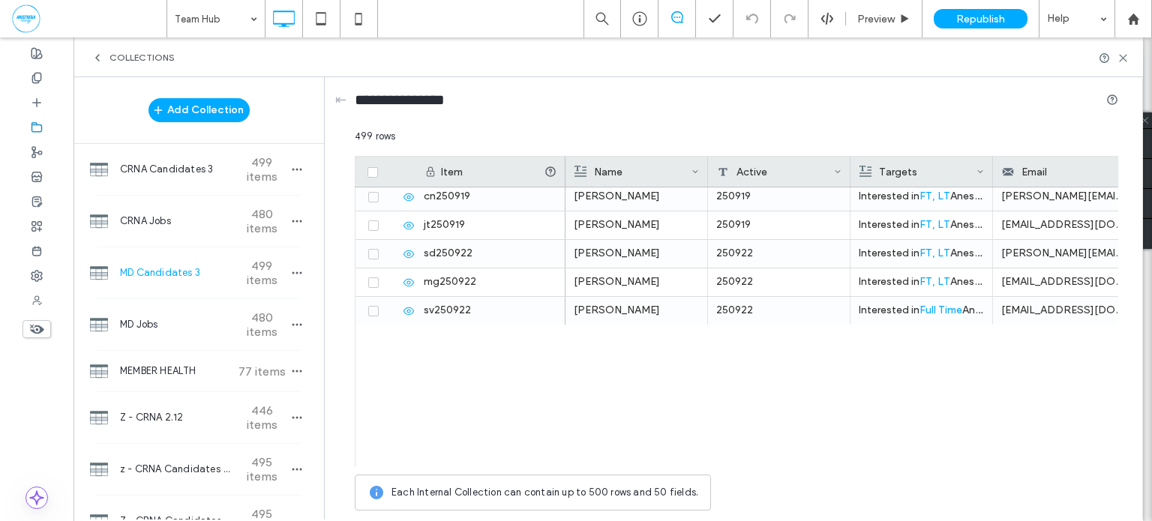
scroll to position [11223, 0]
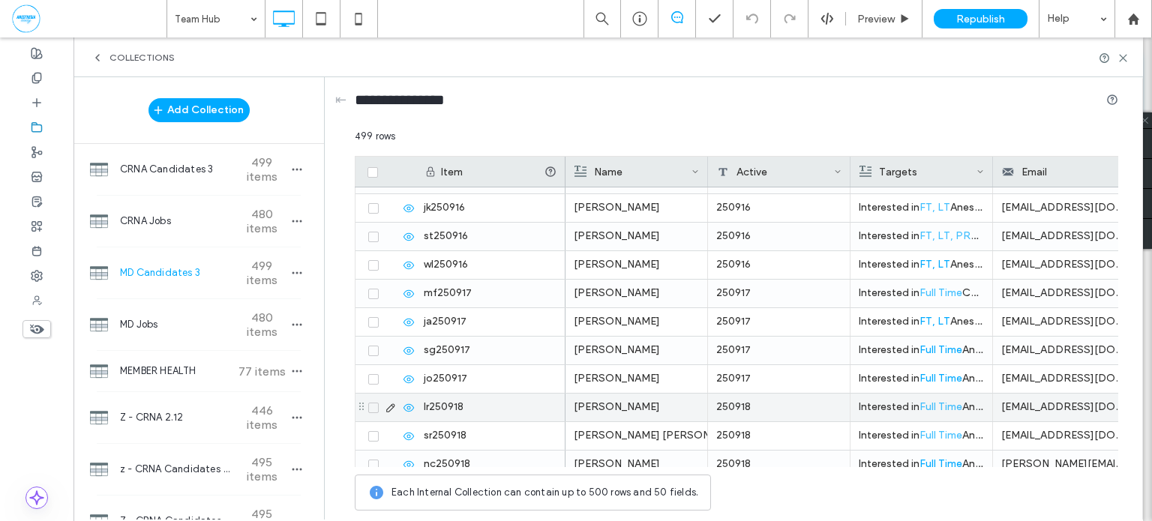
click at [370, 382] on span at bounding box center [373, 379] width 10 height 10
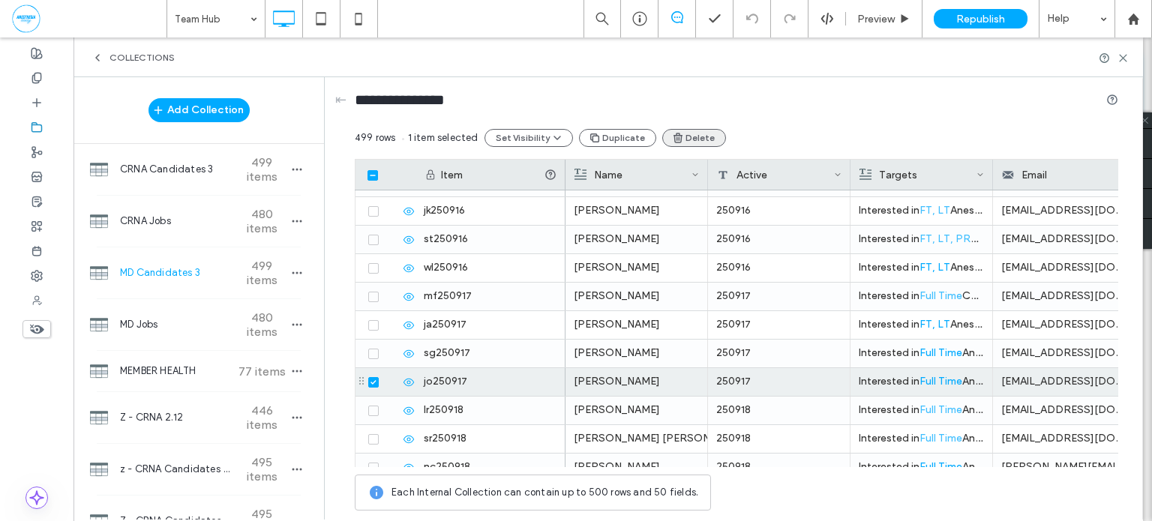
drag, startPoint x: 637, startPoint y: 136, endPoint x: 709, endPoint y: 138, distance: 72.8
click at [637, 135] on button "Duplicate" at bounding box center [617, 138] width 77 height 18
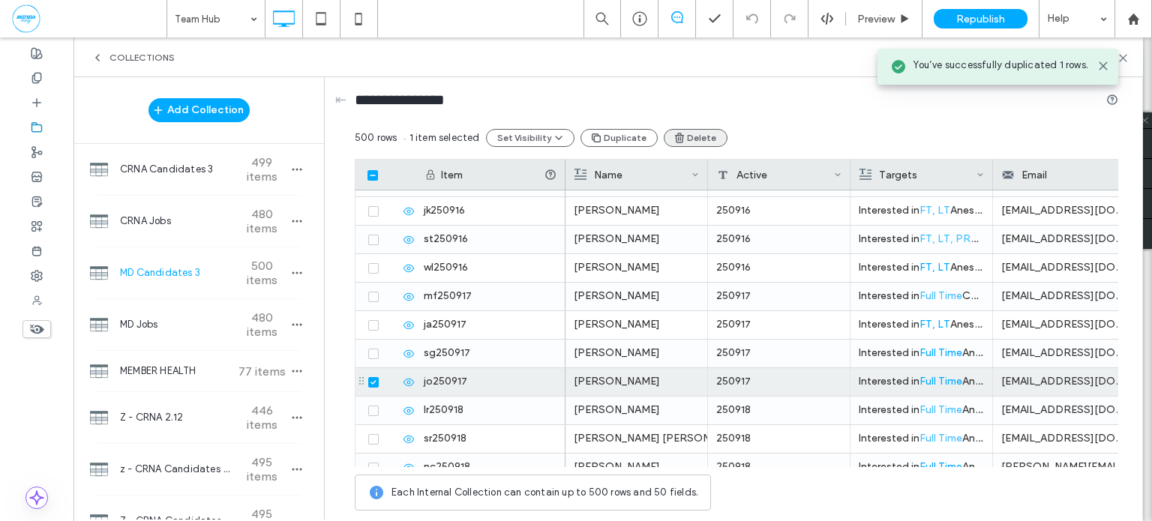
click at [700, 138] on button "Delete" at bounding box center [696, 138] width 64 height 18
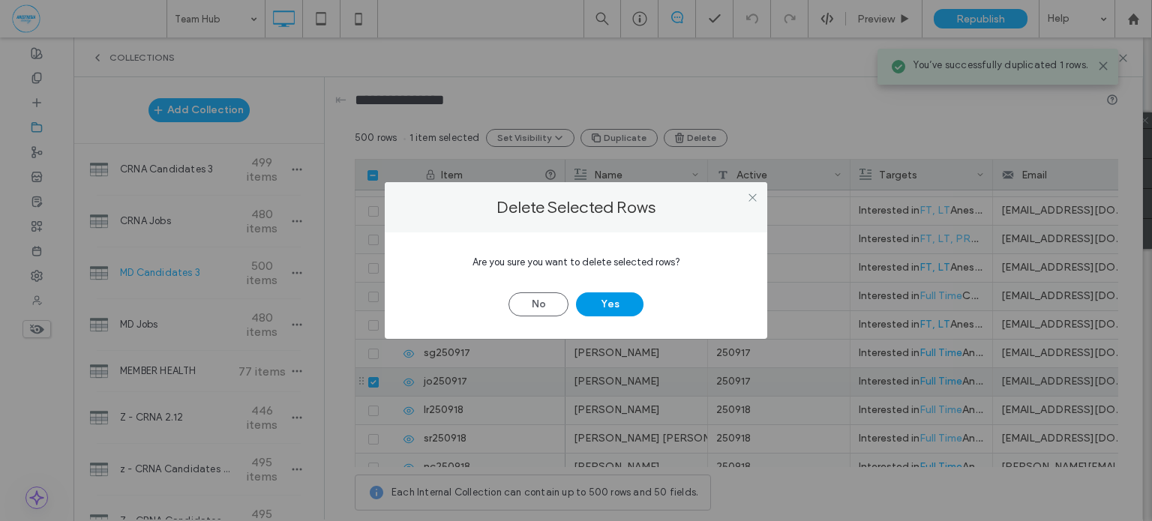
click at [637, 305] on button "Yes" at bounding box center [609, 304] width 67 height 24
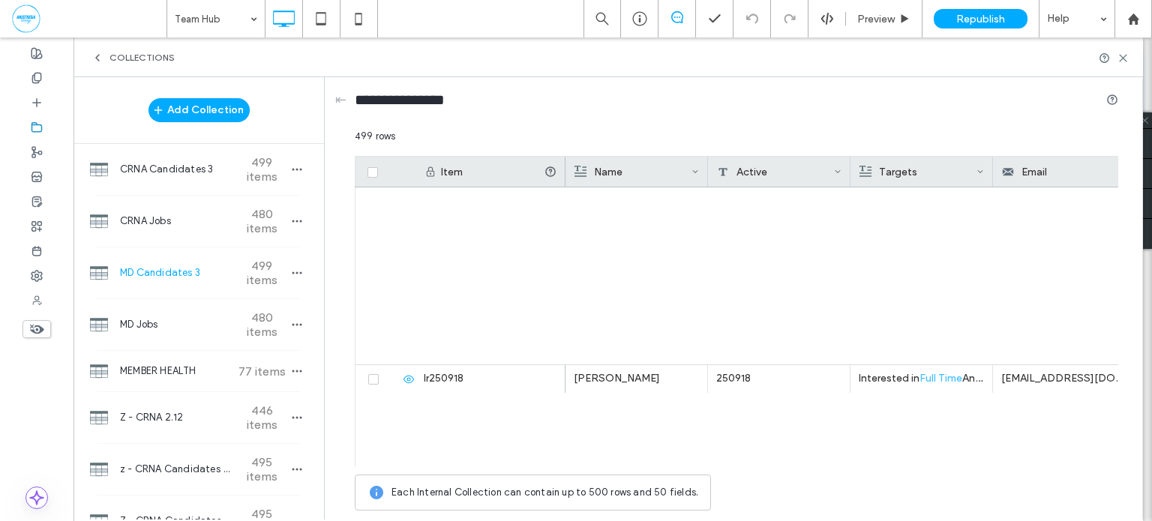
scroll to position [13969, 0]
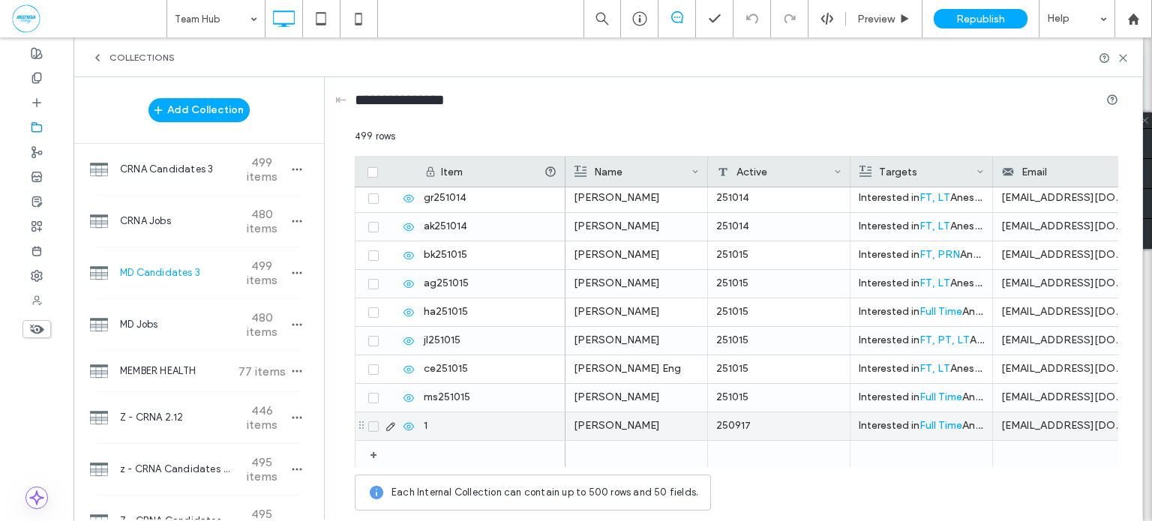
click at [1066, 418] on div "[EMAIL_ADDRESS][DOMAIN_NAME]" at bounding box center [1064, 426] width 142 height 28
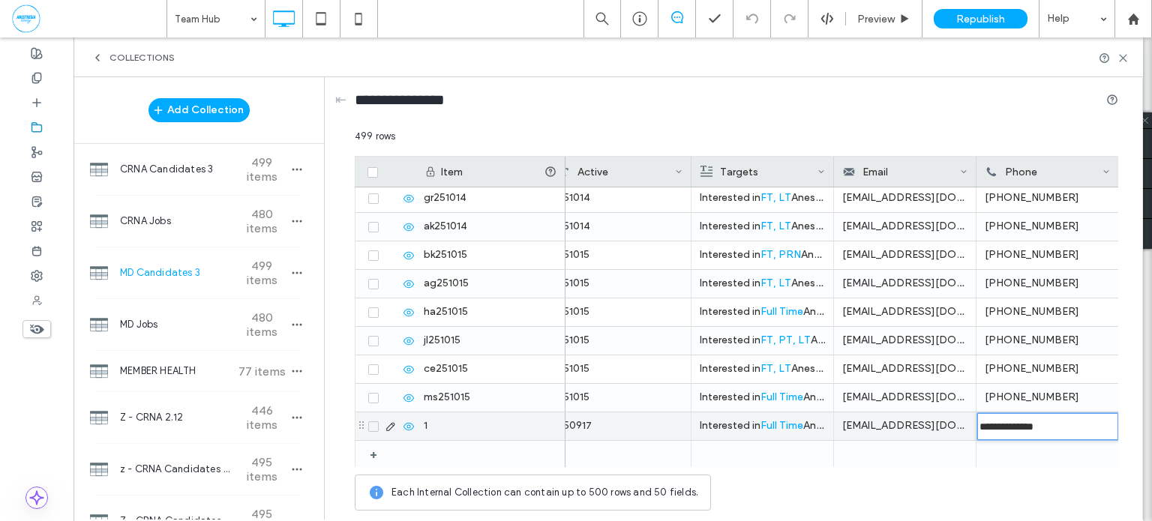
type input "**********"
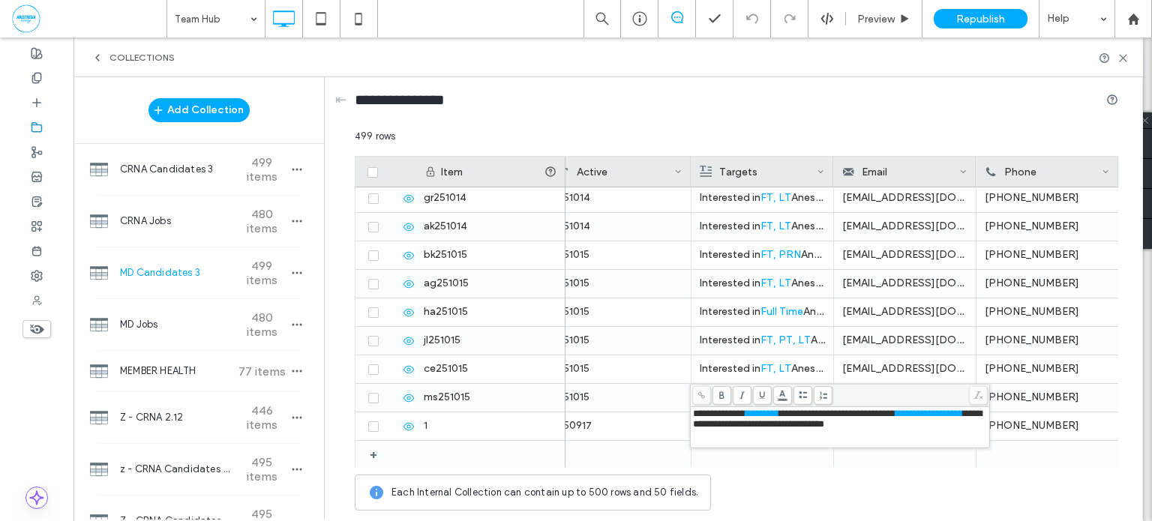
click at [759, 414] on span "*********" at bounding box center [762, 414] width 34 height 10
drag, startPoint x: 759, startPoint y: 414, endPoint x: 776, endPoint y: 413, distance: 17.3
click at [776, 413] on span "*********" at bounding box center [762, 414] width 34 height 10
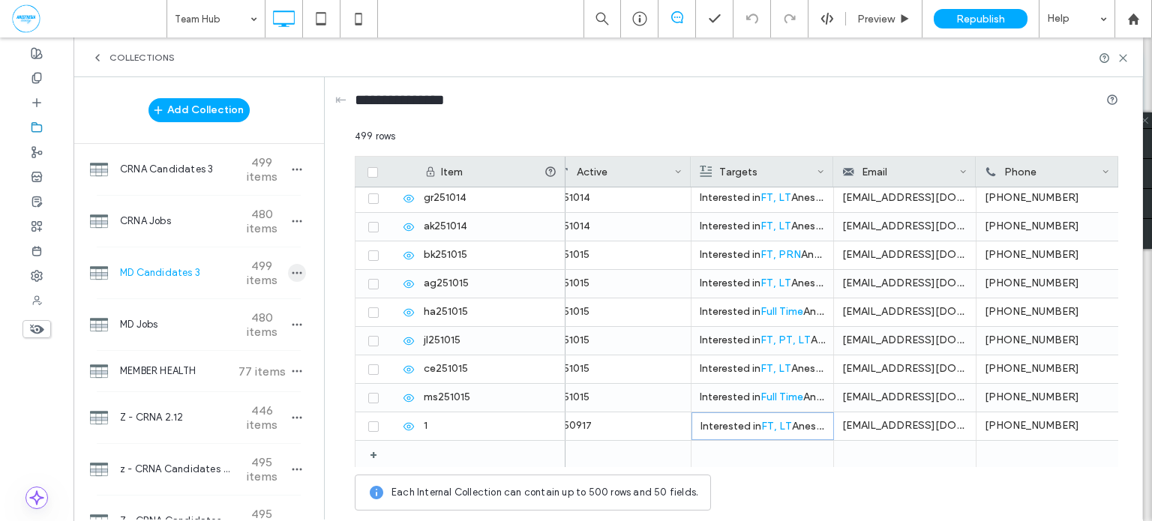
click at [292, 271] on icon "button" at bounding box center [297, 273] width 12 height 12
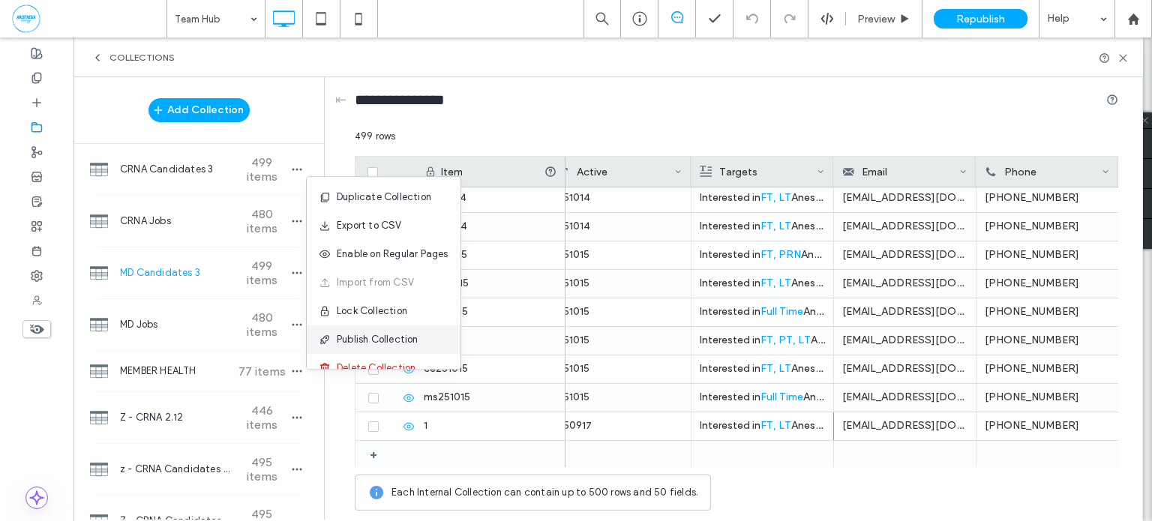
click at [379, 339] on span "Publish Collection" at bounding box center [378, 339] width 82 height 15
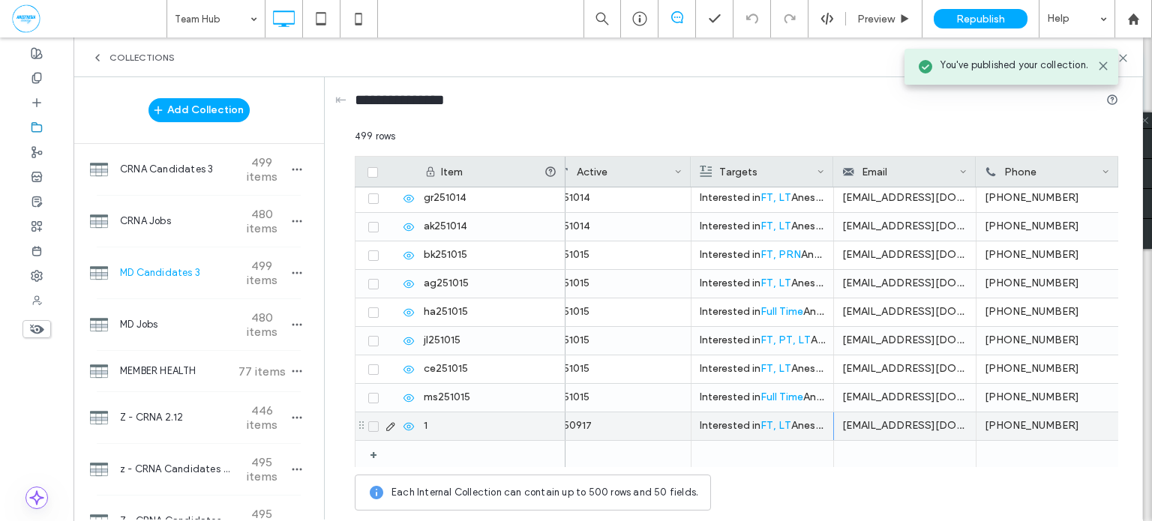
click at [642, 421] on div "250917" at bounding box center [620, 426] width 142 height 28
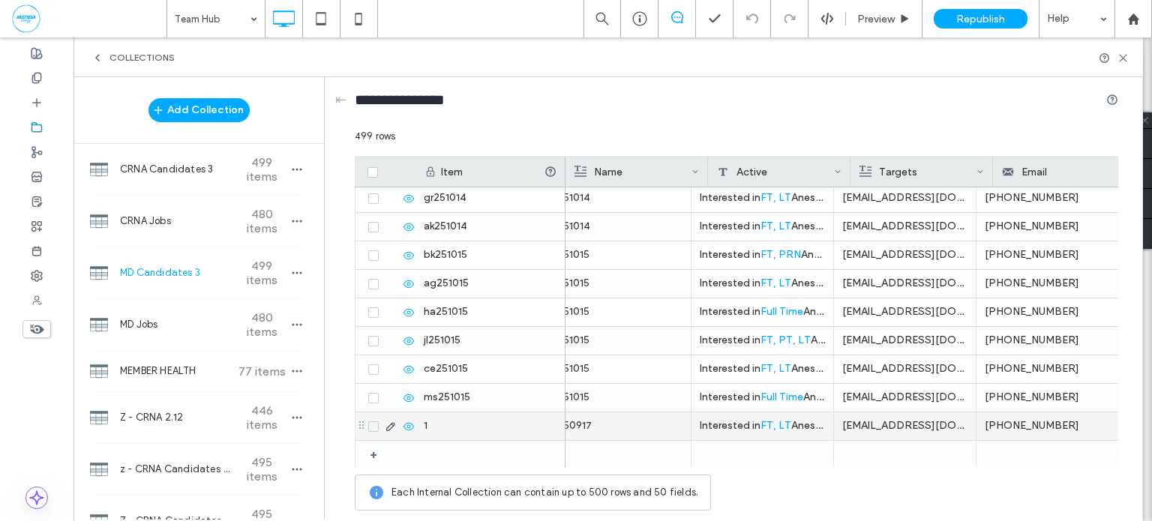
scroll to position [0, 0]
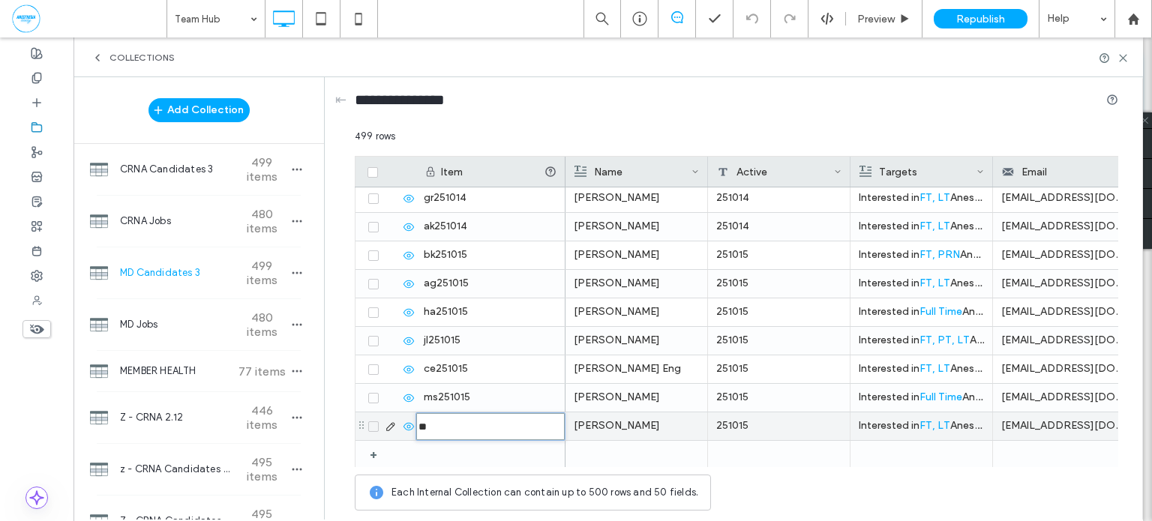
type input "********"
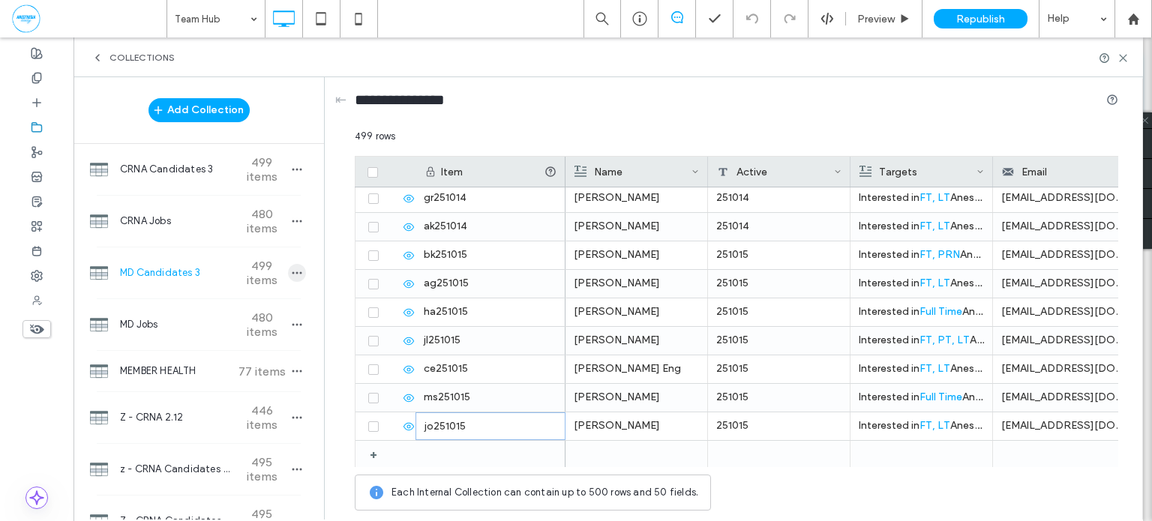
click at [291, 276] on icon "button" at bounding box center [297, 273] width 12 height 12
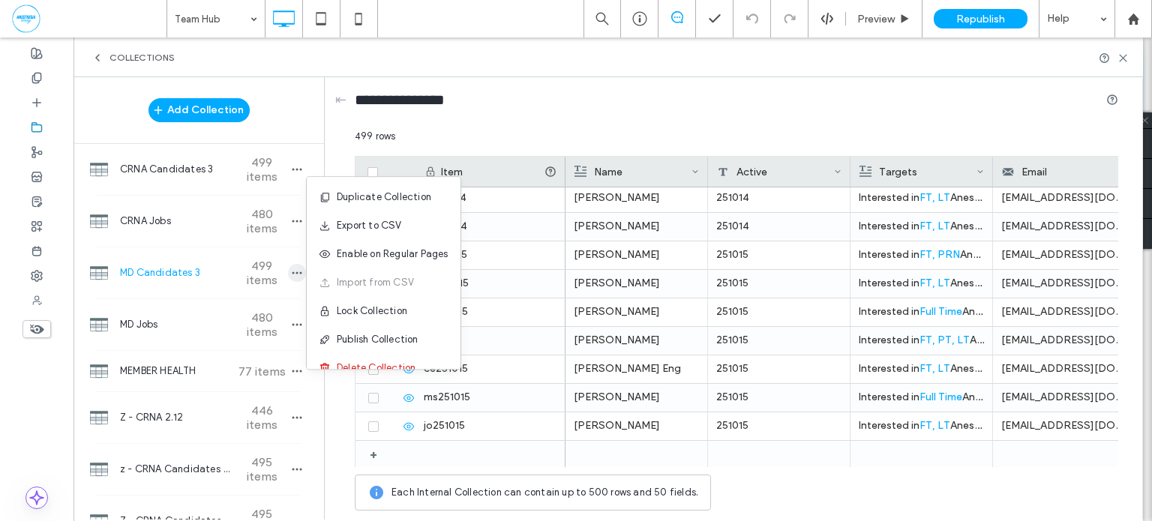
click at [358, 340] on span "Publish Collection" at bounding box center [378, 339] width 82 height 15
